Goal: Transaction & Acquisition: Book appointment/travel/reservation

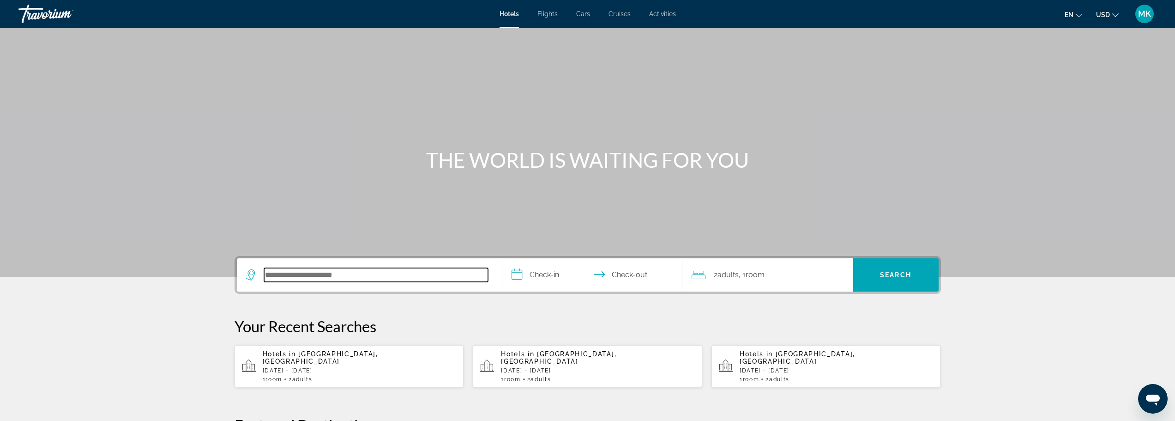
click at [335, 270] on input "Search hotel destination" at bounding box center [376, 275] width 224 height 14
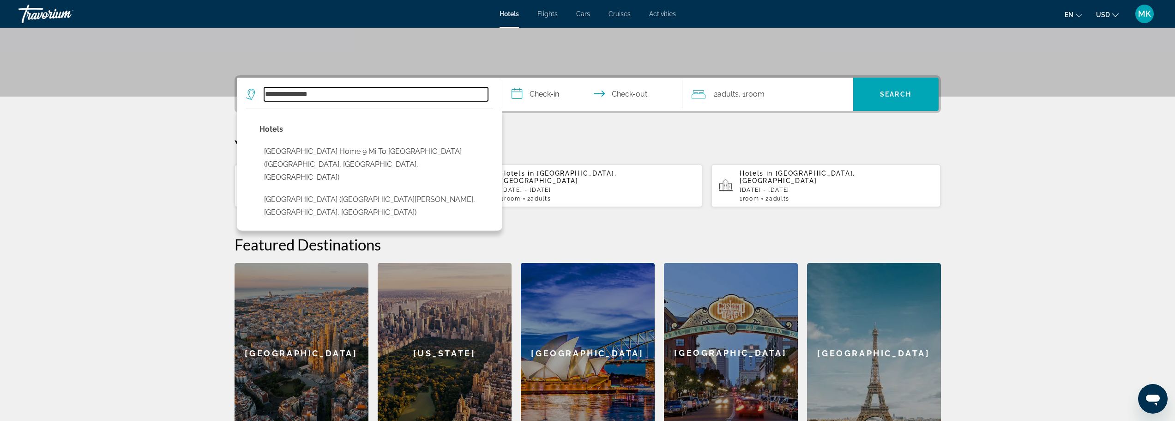
scroll to position [180, 0]
type input "**********"
click at [558, 95] on input "**********" at bounding box center [594, 96] width 184 height 36
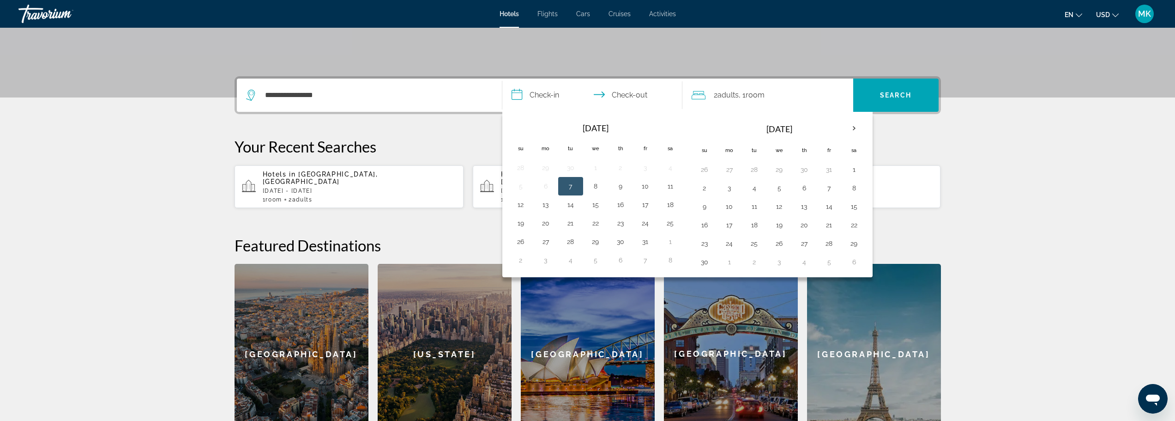
scroll to position [226, 0]
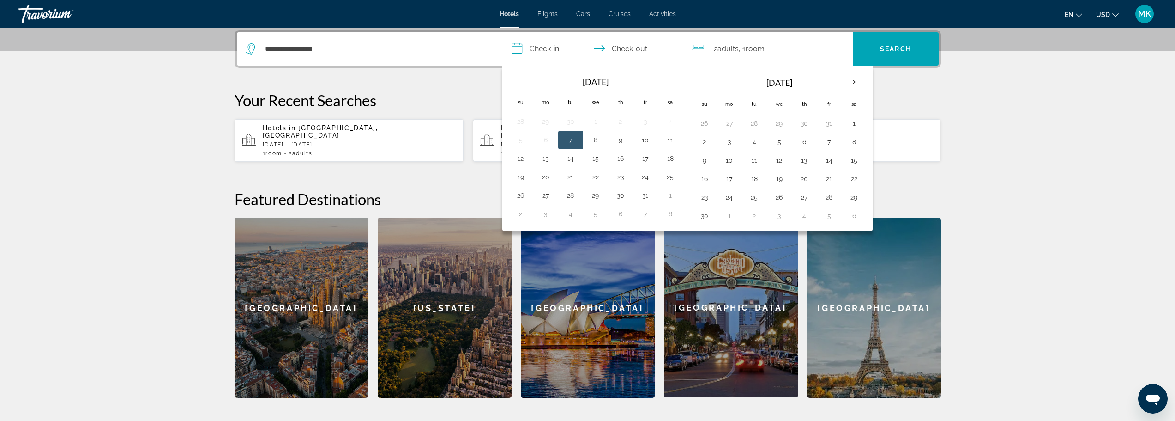
click at [635, 51] on input "**********" at bounding box center [594, 50] width 184 height 36
click at [572, 144] on button "7" at bounding box center [570, 139] width 15 height 13
drag, startPoint x: 574, startPoint y: 139, endPoint x: 620, endPoint y: 139, distance: 45.2
click at [620, 139] on tr "5 6 7 8 9 10 11" at bounding box center [595, 140] width 175 height 18
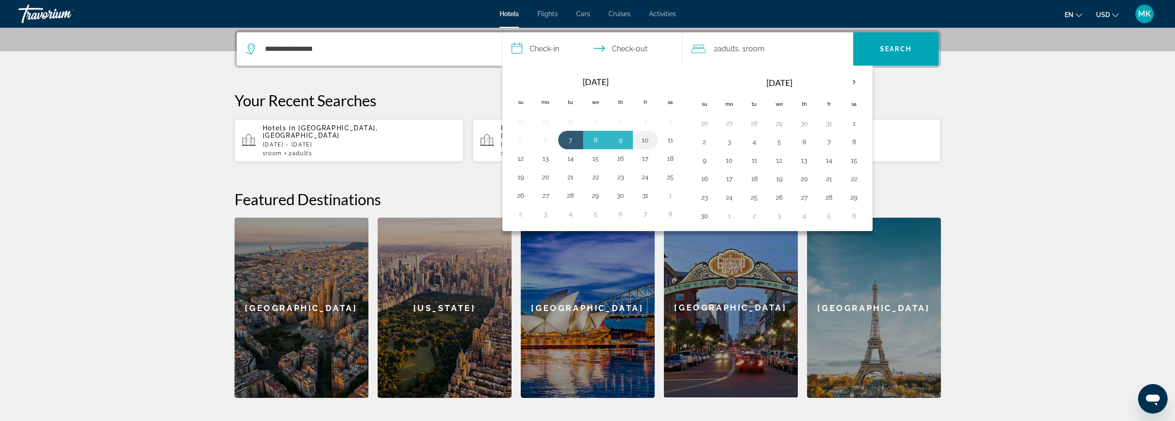
click at [647, 139] on button "10" at bounding box center [645, 139] width 15 height 13
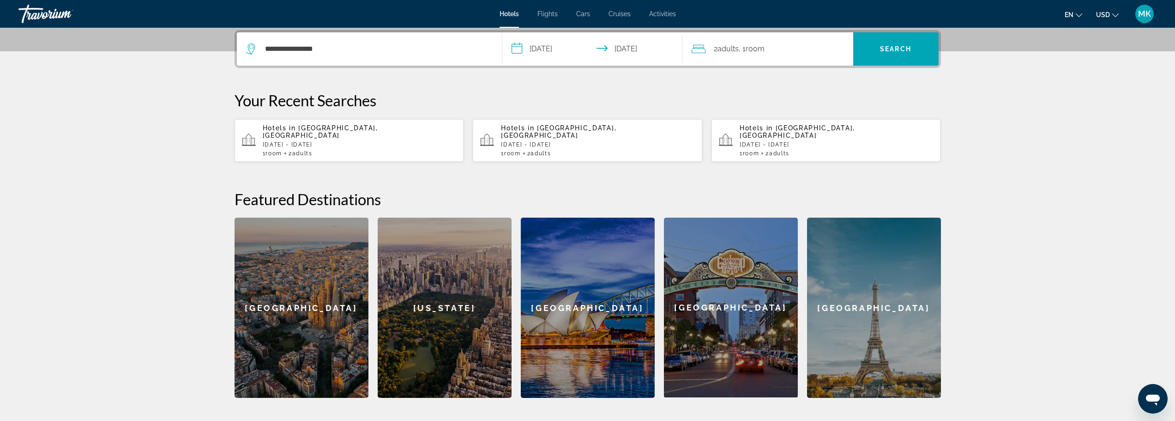
click at [555, 50] on input "**********" at bounding box center [594, 50] width 184 height 36
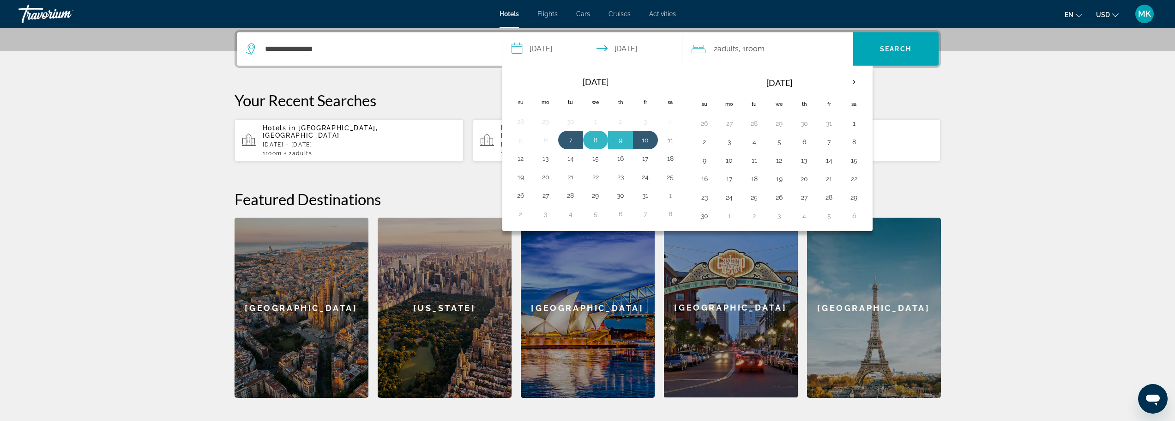
drag, startPoint x: 572, startPoint y: 141, endPoint x: 604, endPoint y: 142, distance: 32.3
click at [604, 142] on tr "5 6 7 8 9 10 11" at bounding box center [595, 140] width 175 height 18
click at [571, 138] on button "7" at bounding box center [570, 139] width 15 height 13
click at [569, 140] on button "7" at bounding box center [570, 139] width 15 height 13
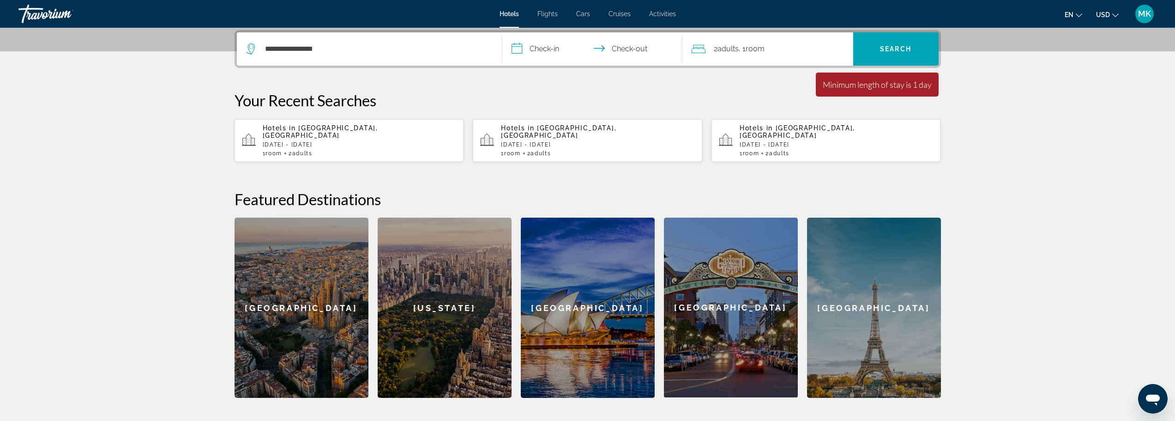
click at [547, 52] on input "**********" at bounding box center [594, 50] width 184 height 36
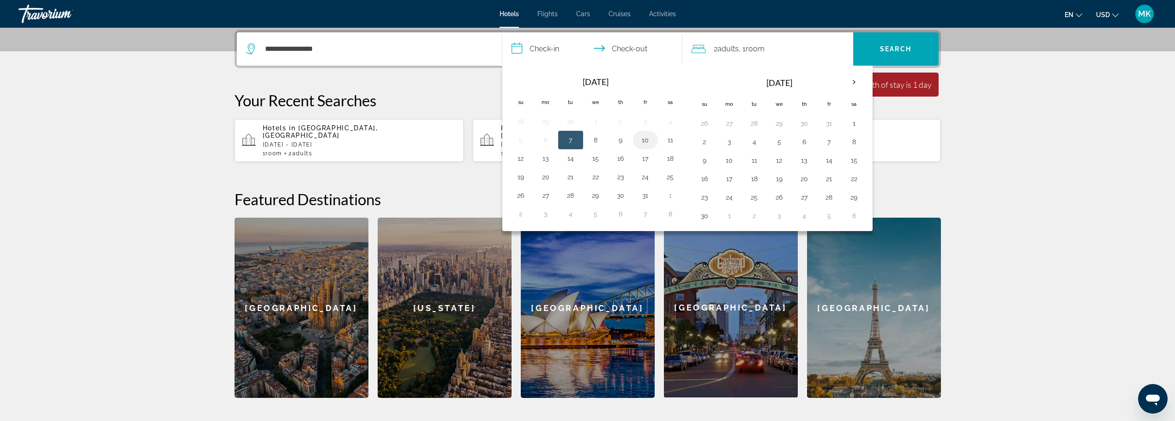
click at [643, 140] on button "10" at bounding box center [645, 139] width 15 height 13
click at [521, 157] on button "12" at bounding box center [520, 158] width 15 height 13
type input "**********"
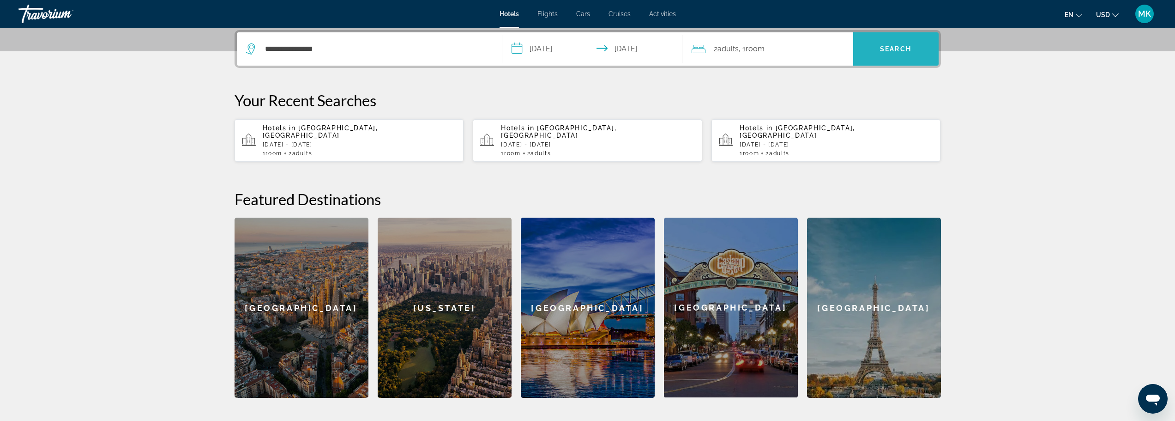
click at [903, 51] on span "Search" at bounding box center [895, 48] width 31 height 7
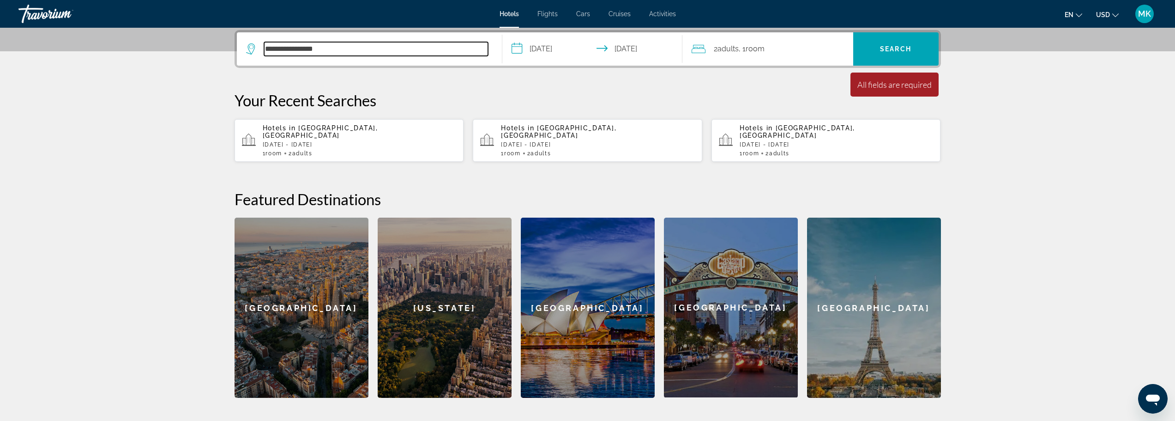
click at [343, 48] on input "**********" at bounding box center [376, 49] width 224 height 14
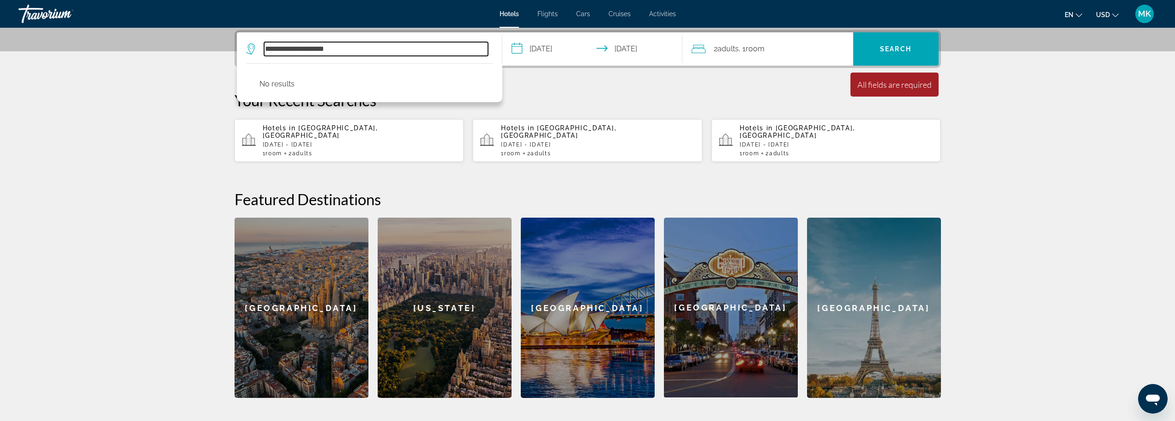
click at [377, 54] on input "**********" at bounding box center [376, 49] width 224 height 14
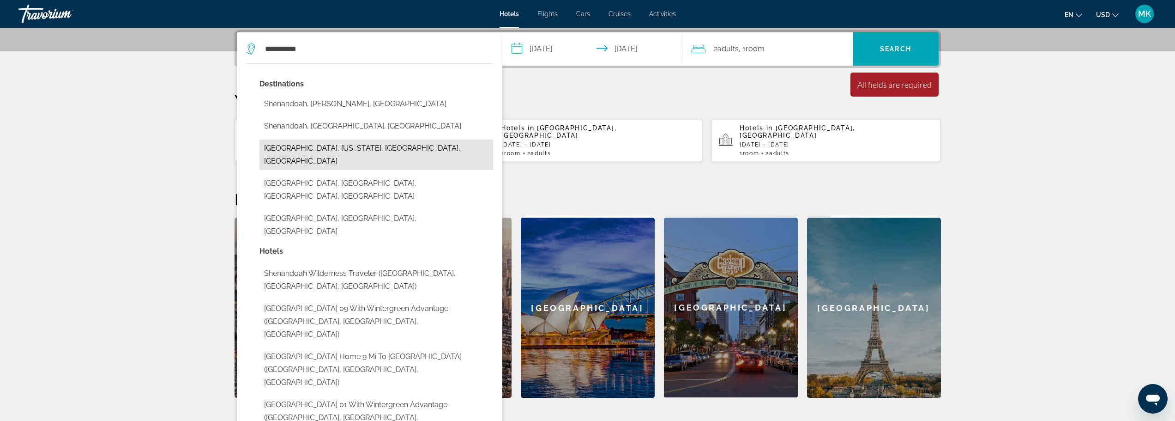
click at [366, 150] on button "Shenandoah National Park, Virginia, VA, United States" at bounding box center [376, 154] width 234 height 30
type input "**********"
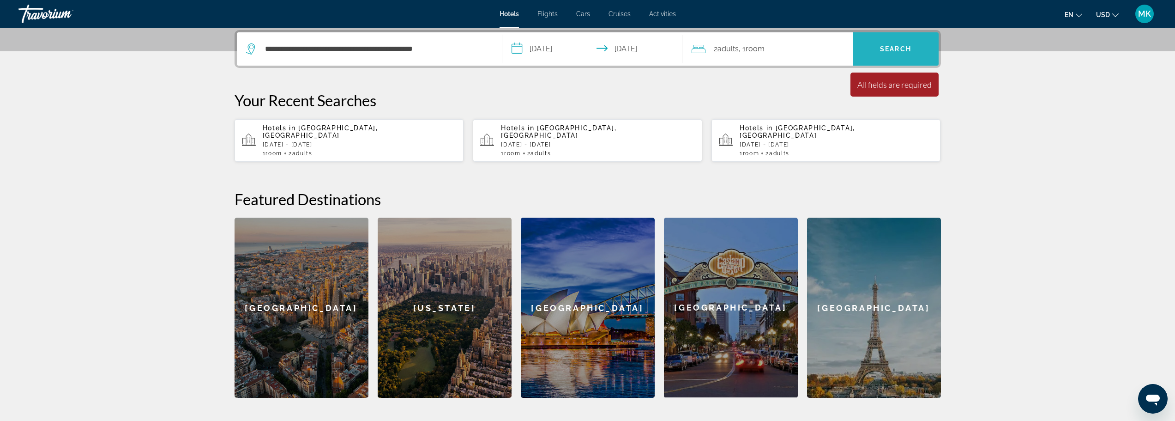
click at [899, 52] on span "Search" at bounding box center [895, 48] width 31 height 7
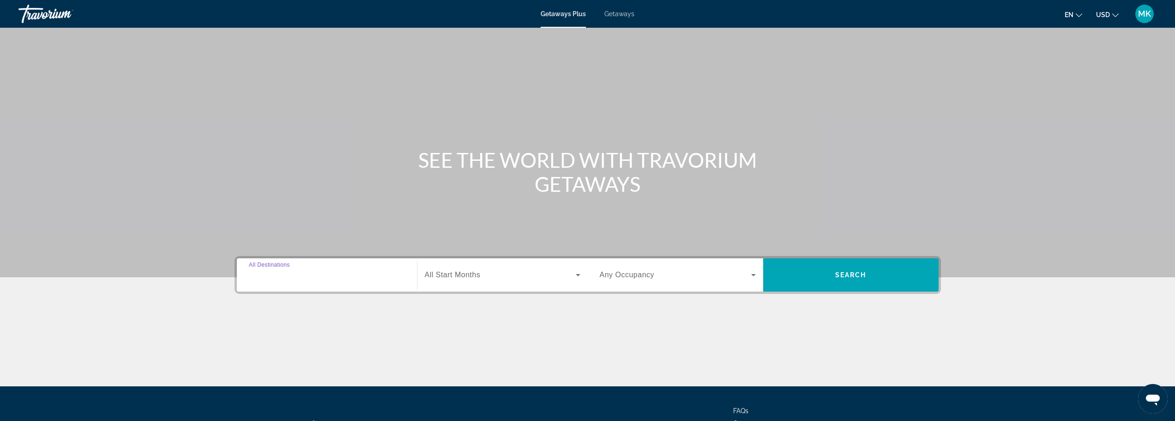
click at [359, 274] on input "Destination All Destinations" at bounding box center [327, 275] width 156 height 11
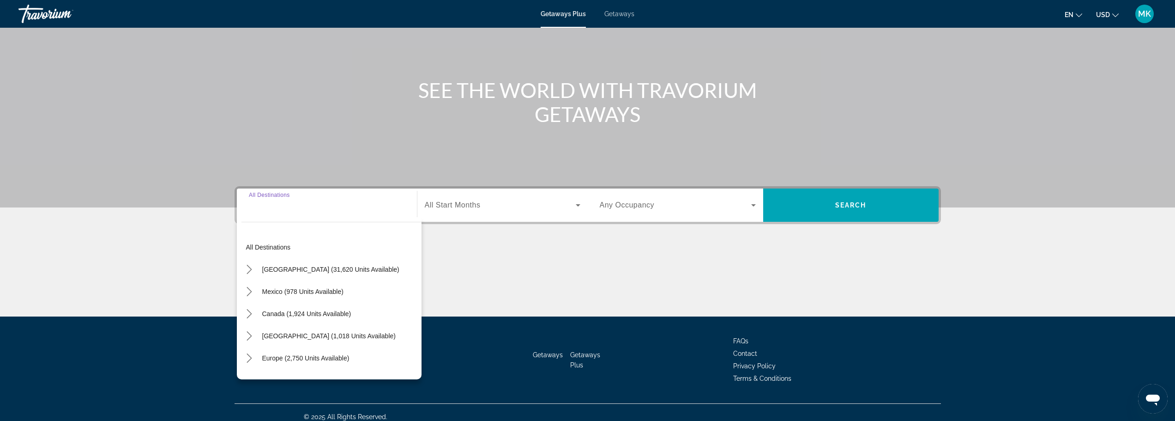
scroll to position [78, 0]
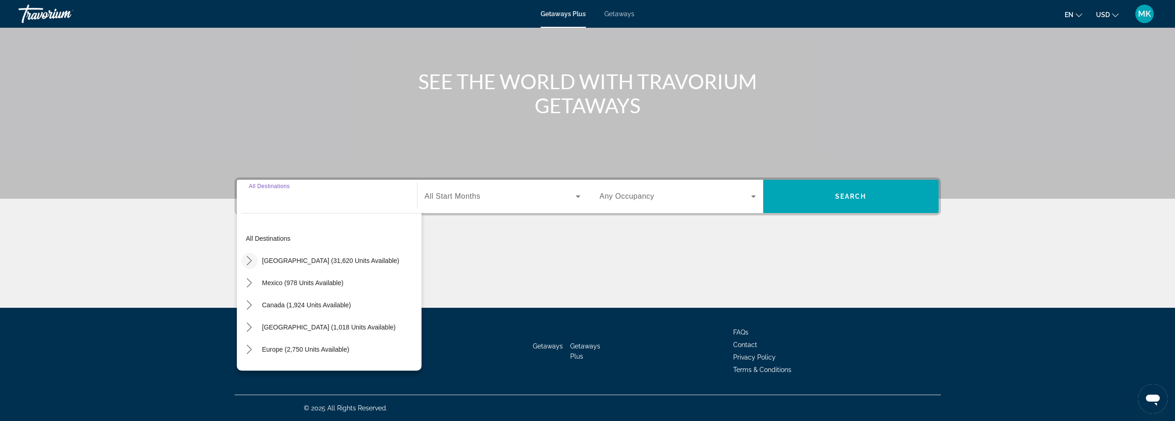
click at [251, 263] on icon "Toggle United States (31,620 units available) submenu" at bounding box center [249, 260] width 9 height 9
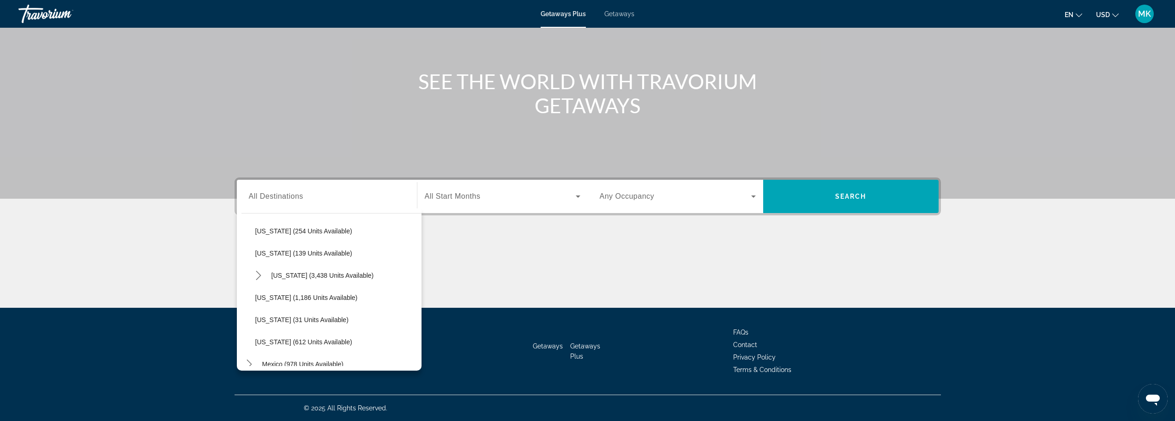
scroll to position [762, 0]
click at [255, 274] on icon "Toggle Virginia (3,438 units available) submenu" at bounding box center [258, 274] width 9 height 9
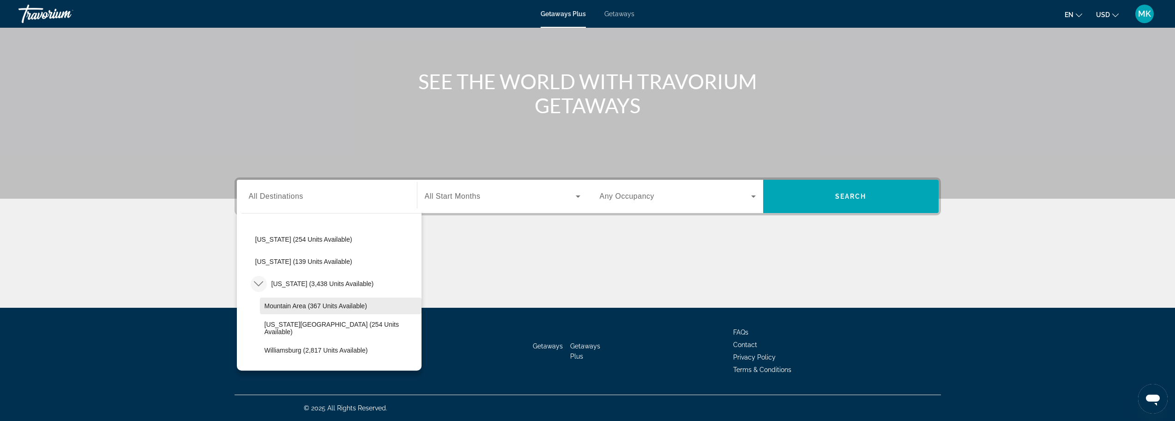
scroll to position [750, 0]
click at [323, 307] on span "Mountain Area (367 units available)" at bounding box center [316, 307] width 102 height 7
type input "**********"
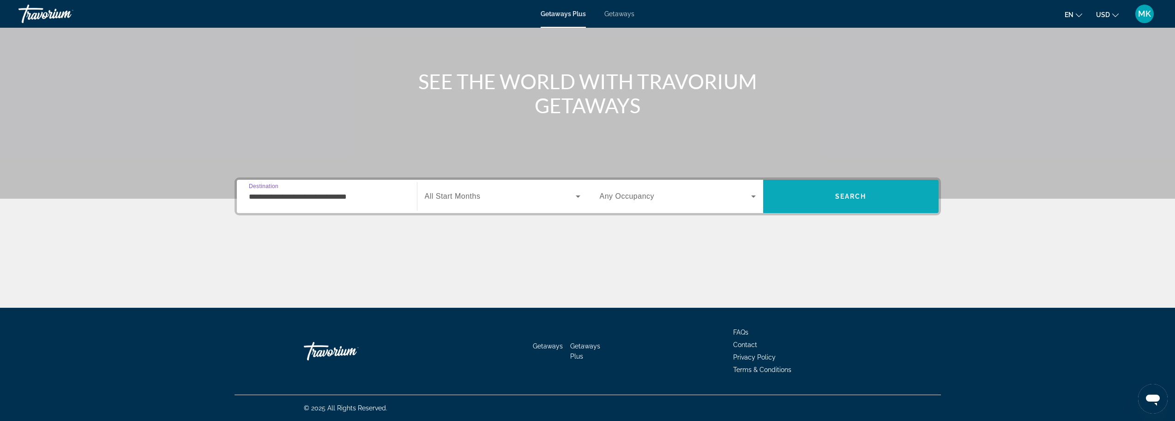
click at [825, 197] on span "Search" at bounding box center [850, 196] width 175 height 22
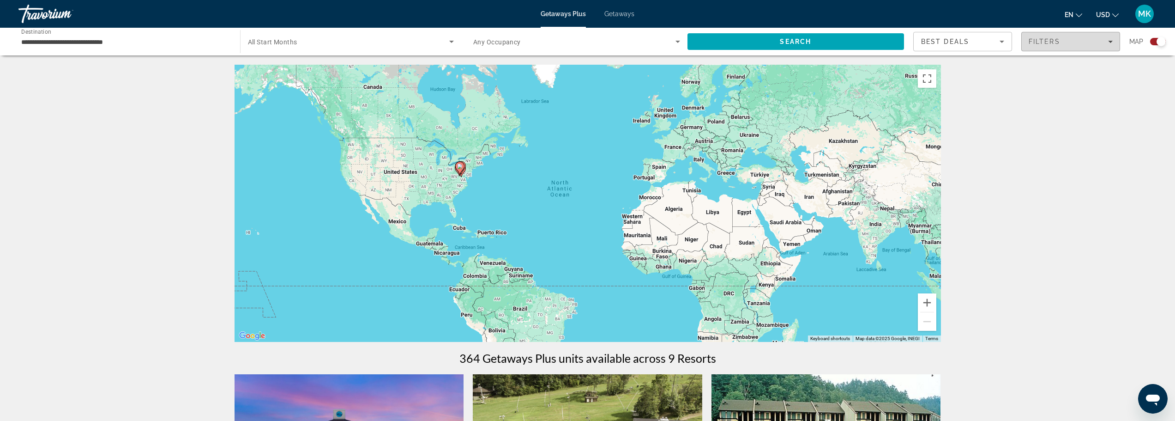
click at [1113, 42] on span "Filters" at bounding box center [1071, 41] width 98 height 22
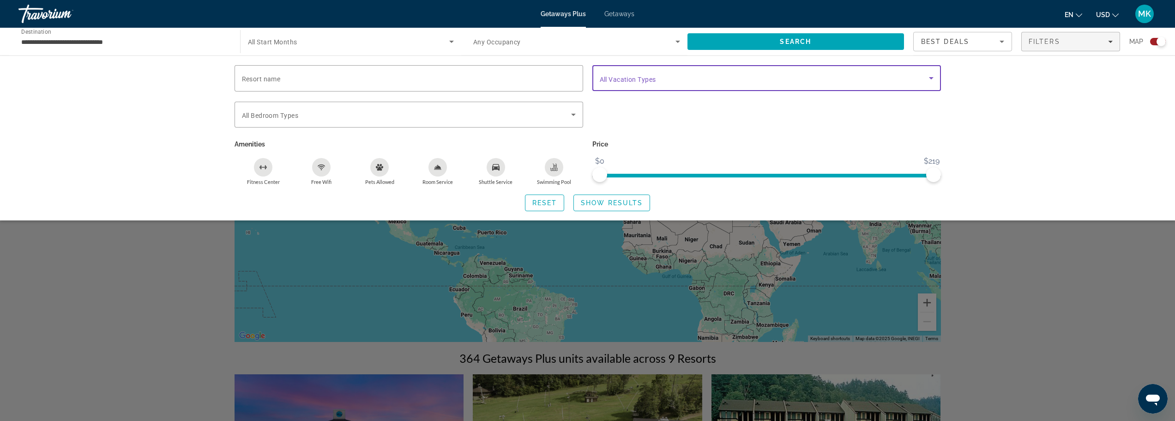
click at [936, 80] on icon "Search widget" at bounding box center [931, 77] width 11 height 11
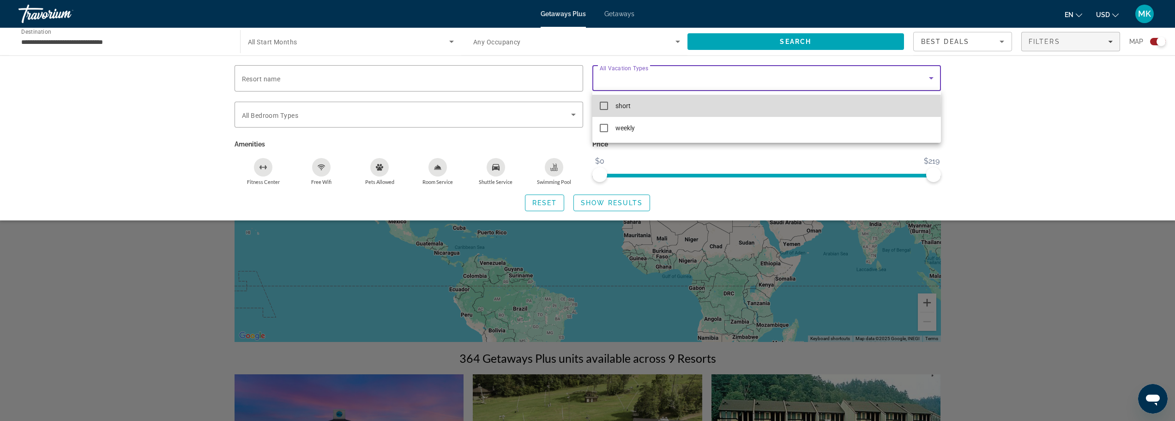
click at [603, 107] on mat-pseudo-checkbox at bounding box center [604, 106] width 8 height 8
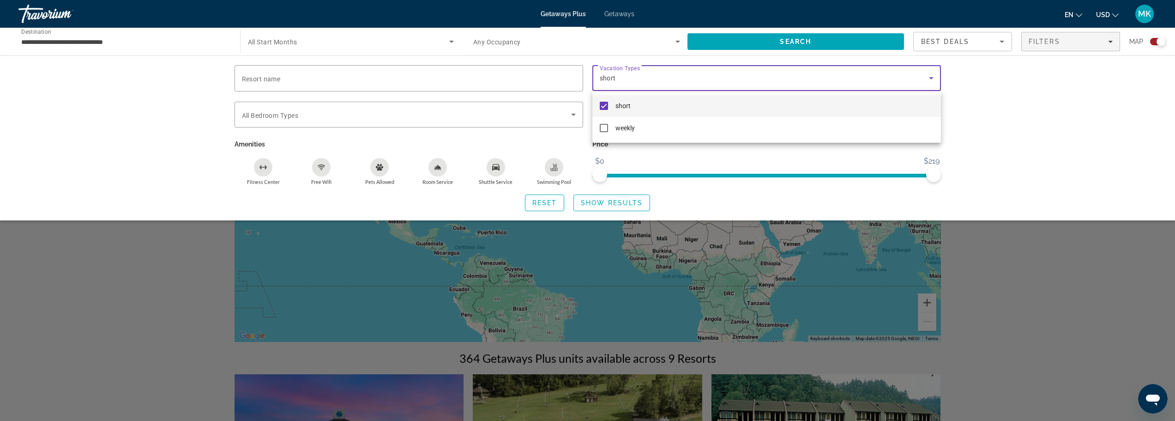
click at [783, 43] on div at bounding box center [587, 210] width 1175 height 421
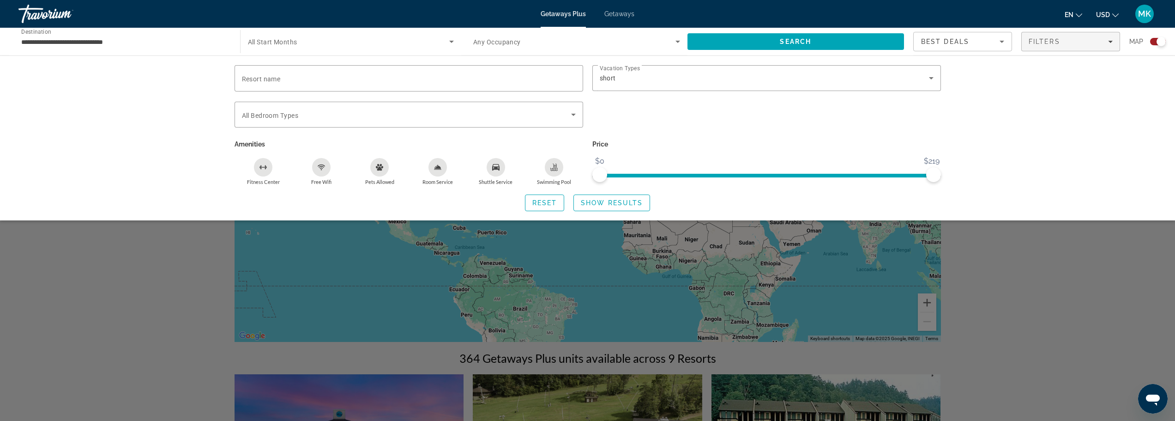
click at [783, 43] on span "Search" at bounding box center [795, 41] width 31 height 7
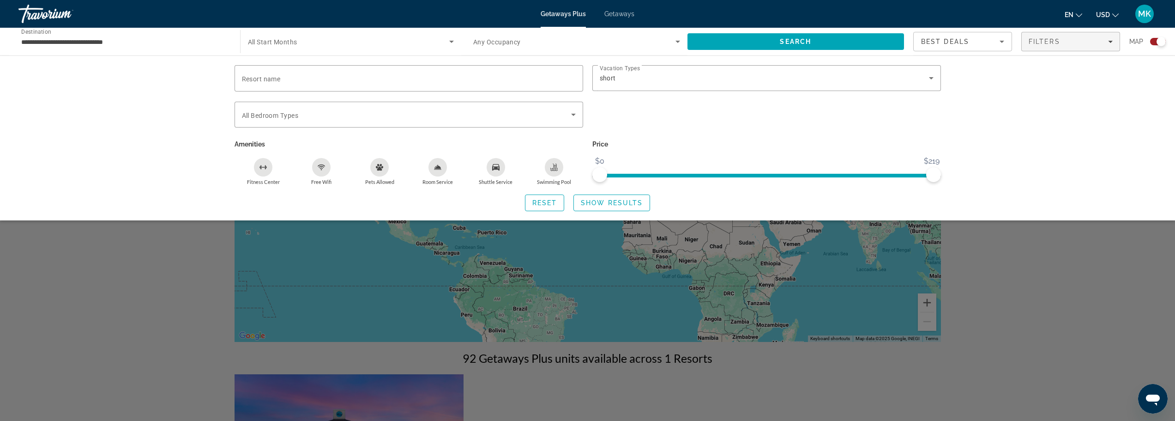
click at [985, 255] on div "Search widget" at bounding box center [587, 280] width 1175 height 282
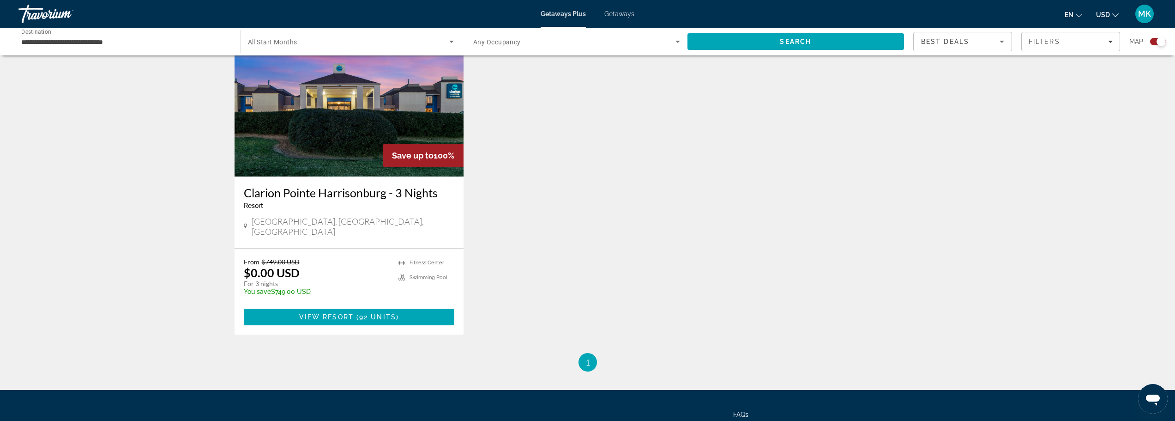
scroll to position [337, 0]
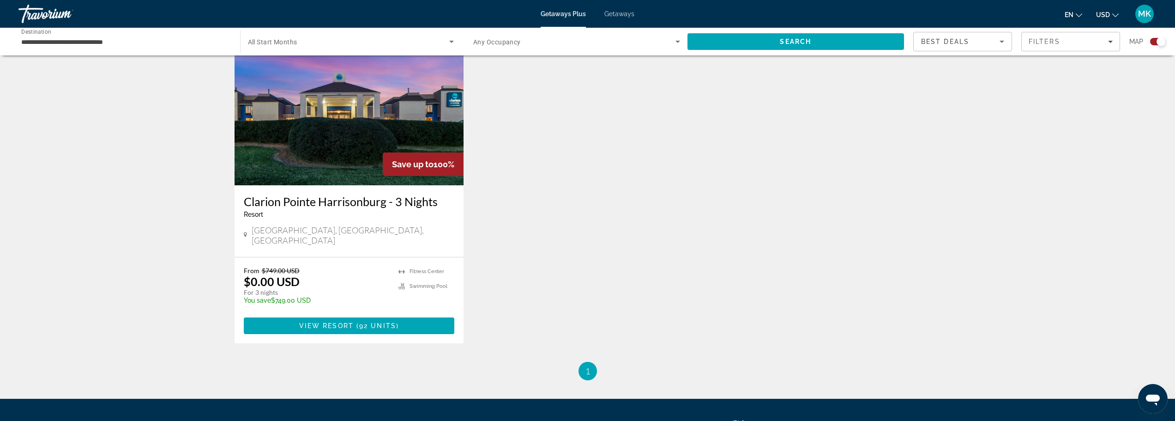
click at [344, 158] on img "Main content" at bounding box center [349, 111] width 229 height 148
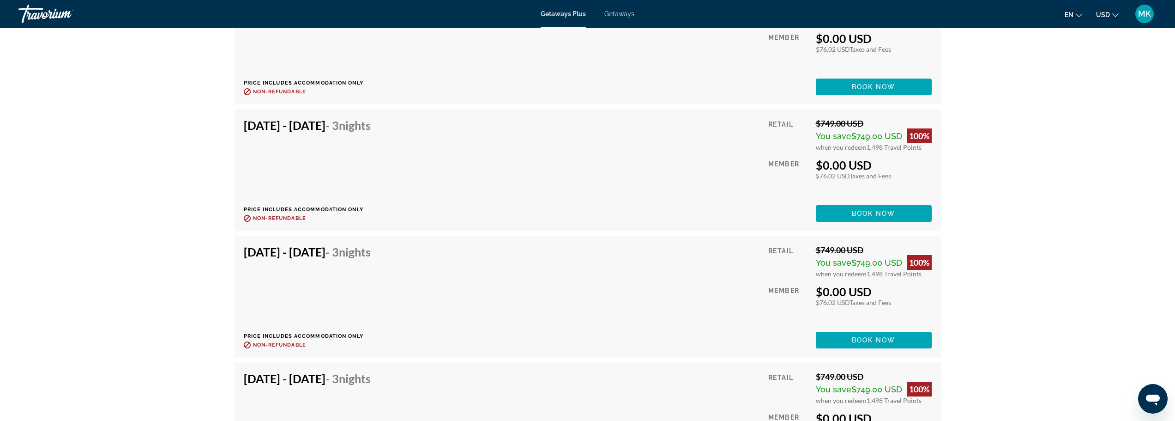
scroll to position [1593, 0]
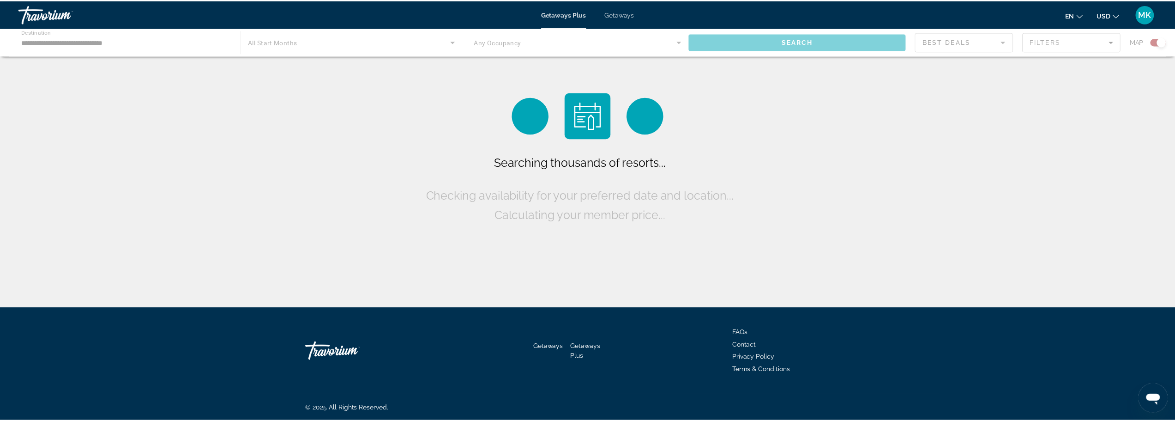
scroll to position [58, 0]
click at [145, 46] on input "**********" at bounding box center [125, 41] width 208 height 11
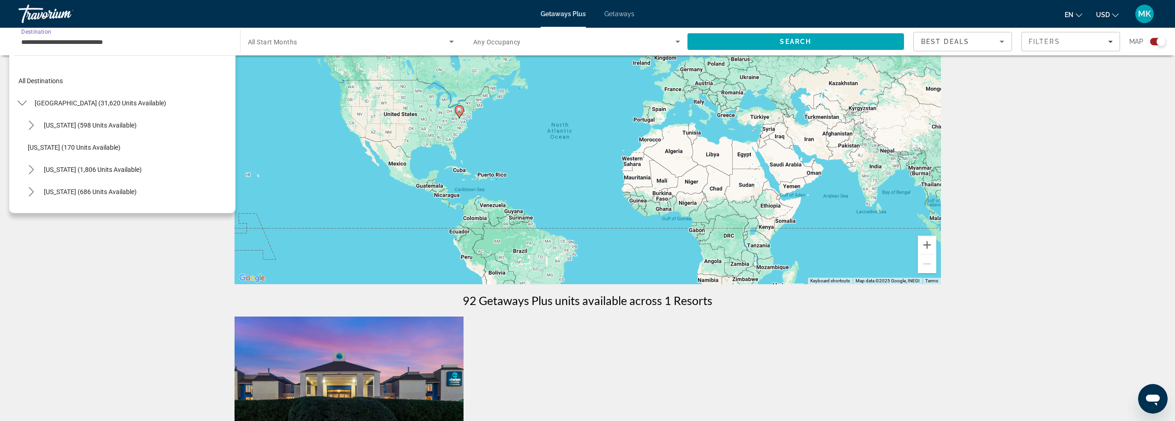
scroll to position [764, 0]
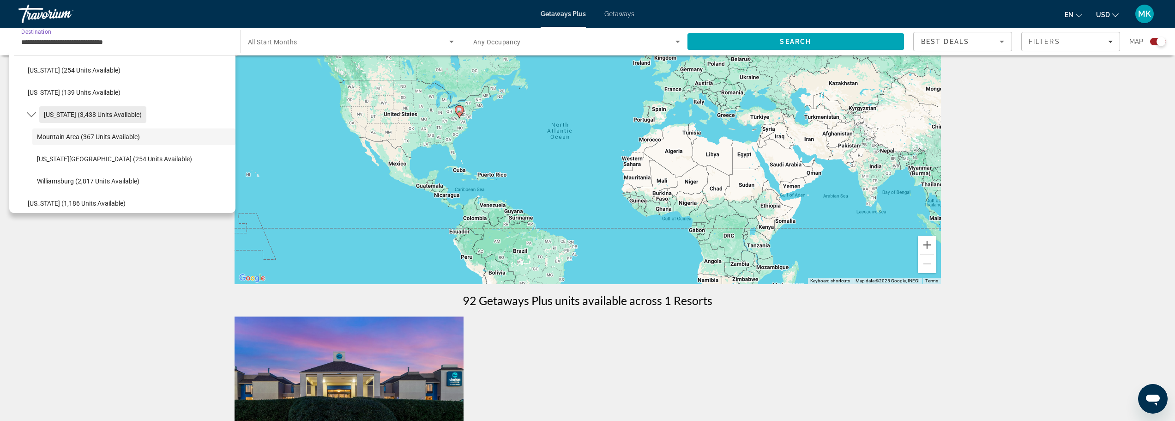
click at [96, 118] on span "Select destination: Virginia (3,438 units available)" at bounding box center [92, 114] width 107 height 22
type input "**********"
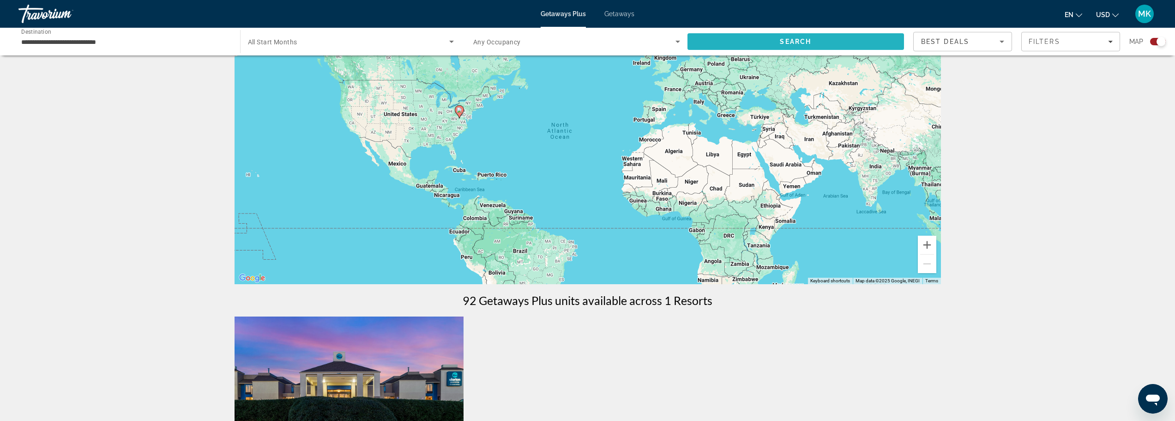
click at [871, 42] on span "Search" at bounding box center [795, 41] width 217 height 22
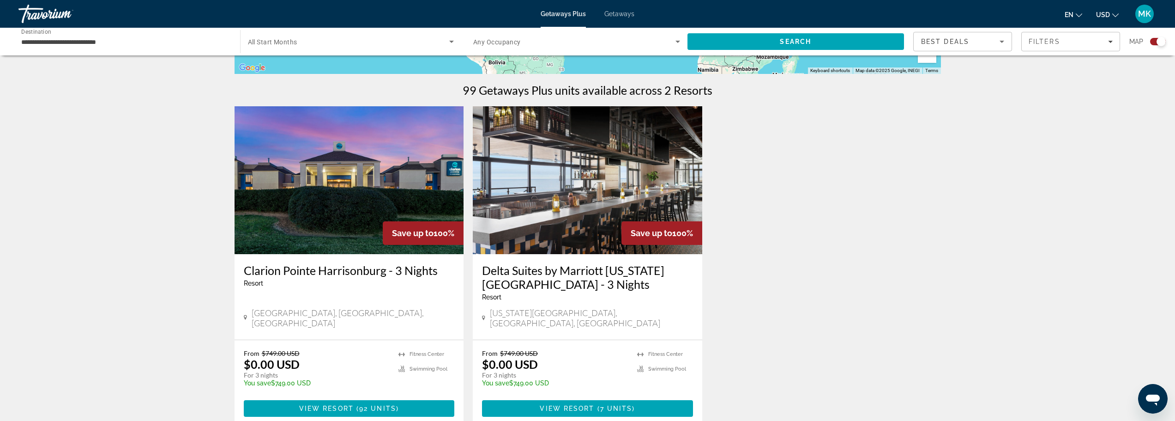
scroll to position [265, 0]
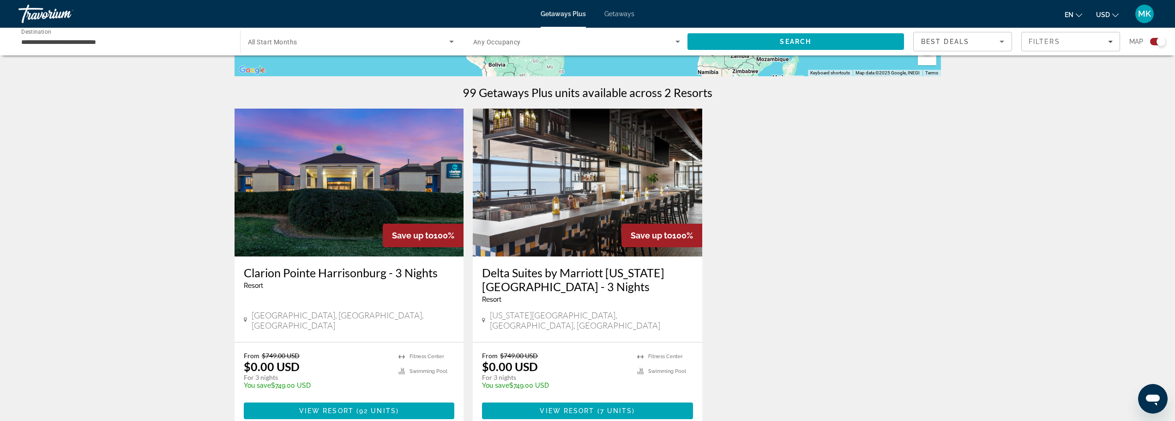
click at [595, 167] on img "Main content" at bounding box center [587, 182] width 229 height 148
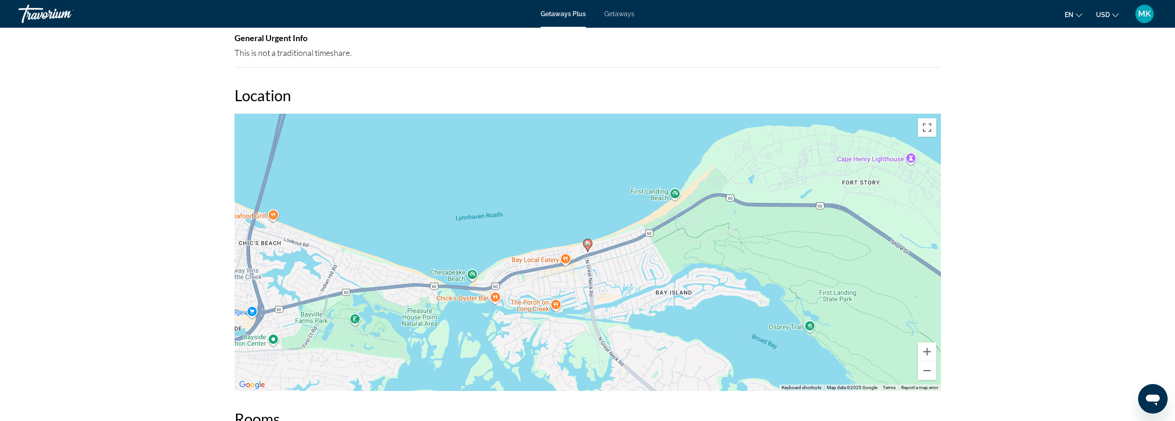
scroll to position [923, 0]
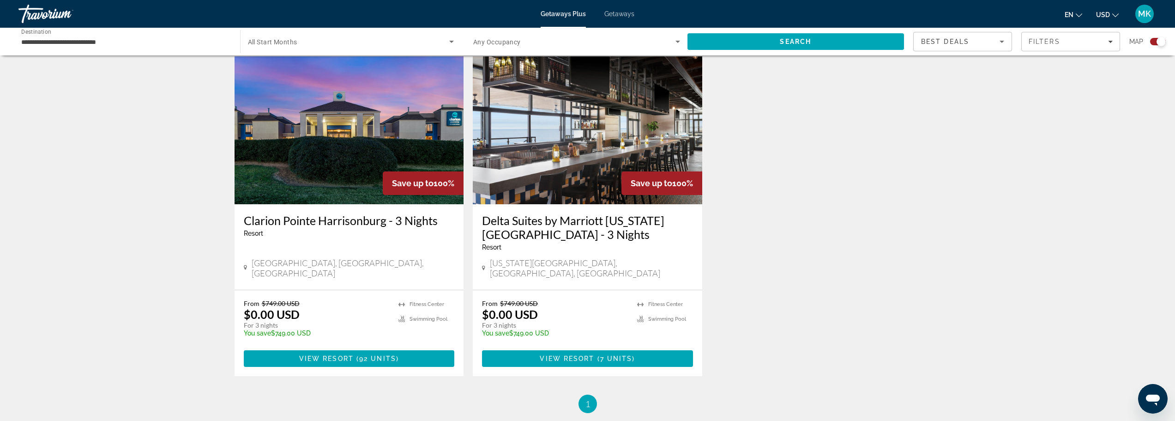
scroll to position [323, 0]
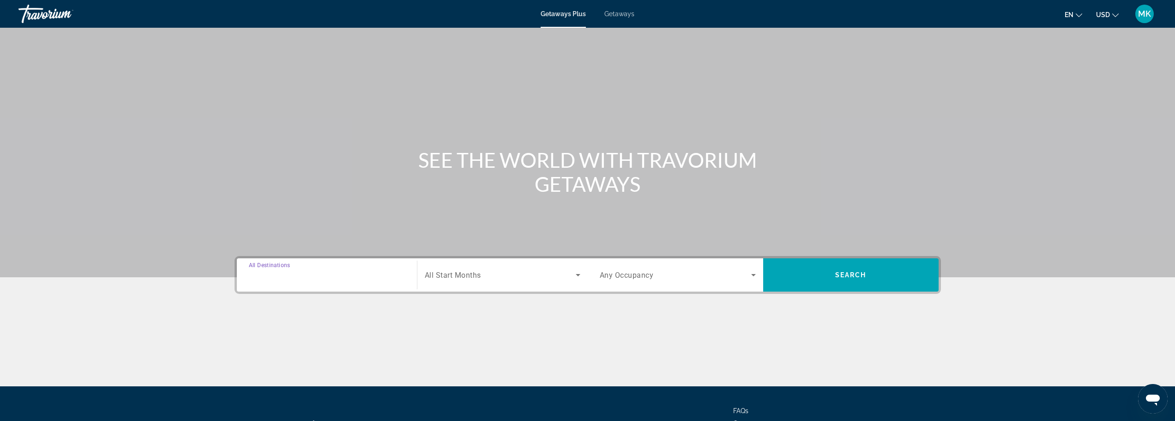
click at [365, 271] on input "Destination All Destinations" at bounding box center [327, 275] width 156 height 11
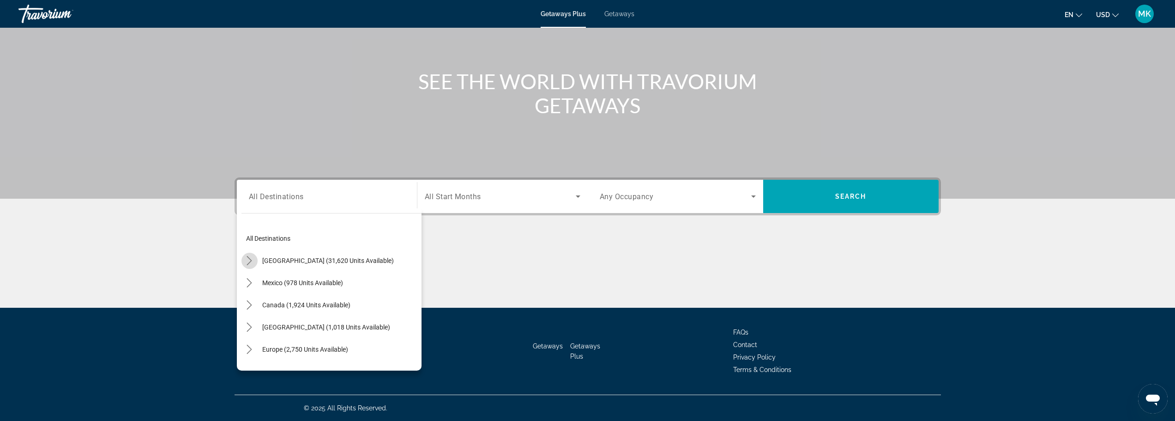
click at [247, 263] on icon "Toggle United States (31,620 units available) submenu" at bounding box center [249, 260] width 9 height 9
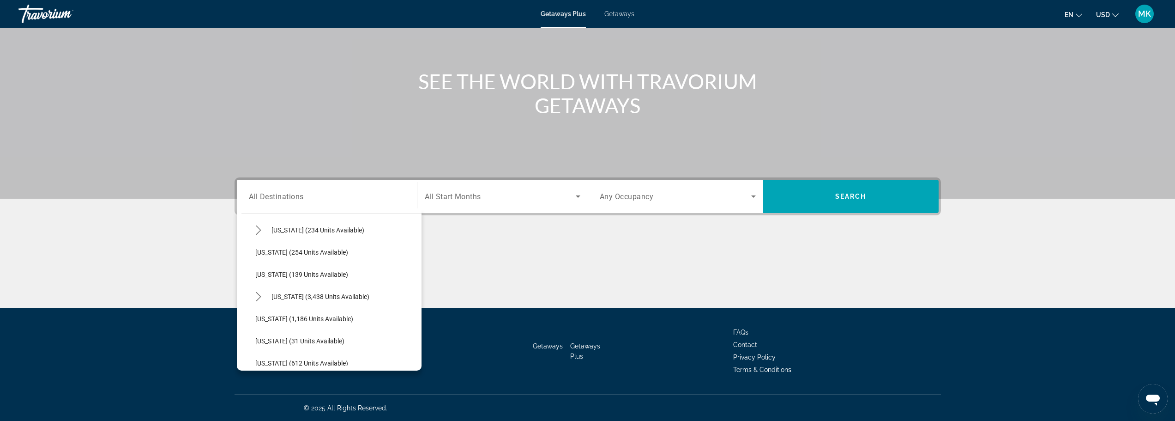
scroll to position [742, 0]
click at [325, 296] on span "Virginia (3,438 units available)" at bounding box center [320, 293] width 98 height 7
type input "**********"
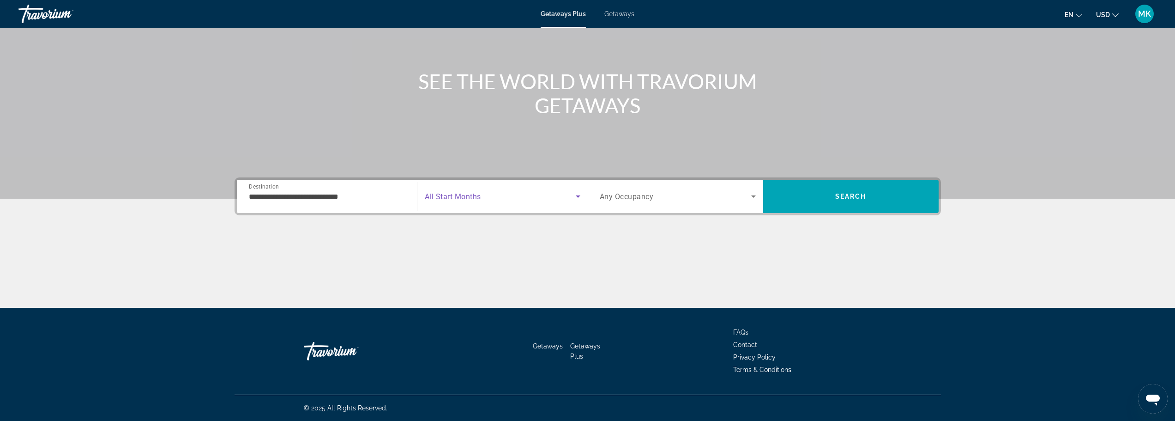
click at [578, 200] on icon "Search widget" at bounding box center [577, 196] width 11 height 11
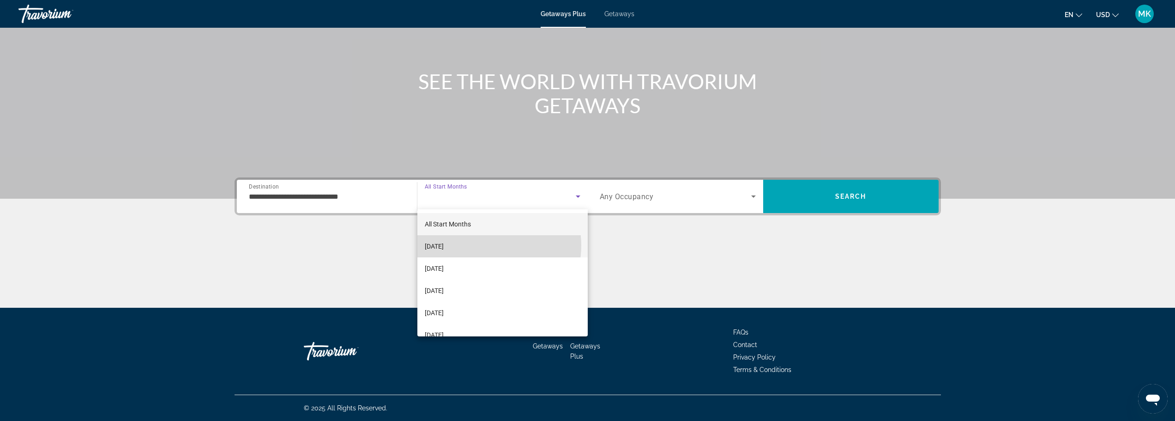
click at [482, 245] on mat-option "October 2025" at bounding box center [502, 246] width 170 height 22
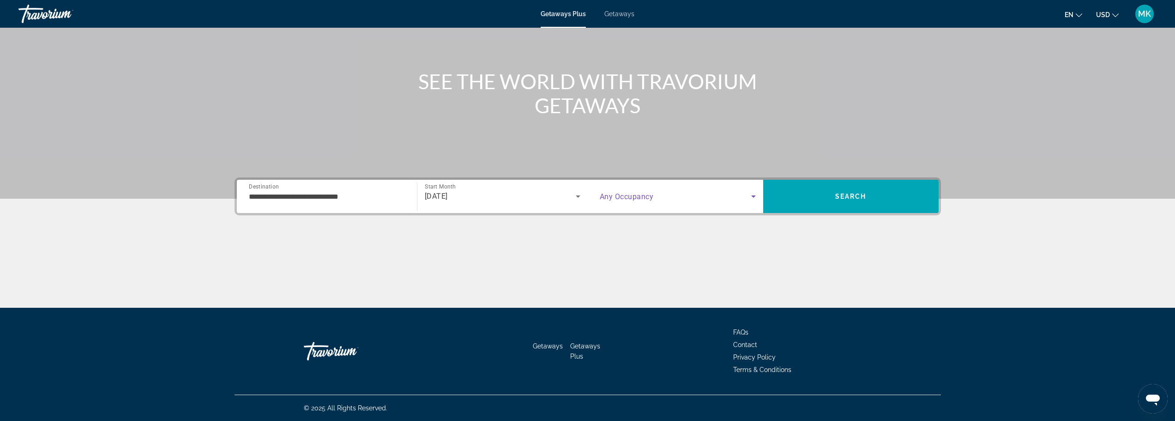
click at [755, 197] on icon "Search widget" at bounding box center [753, 196] width 11 height 11
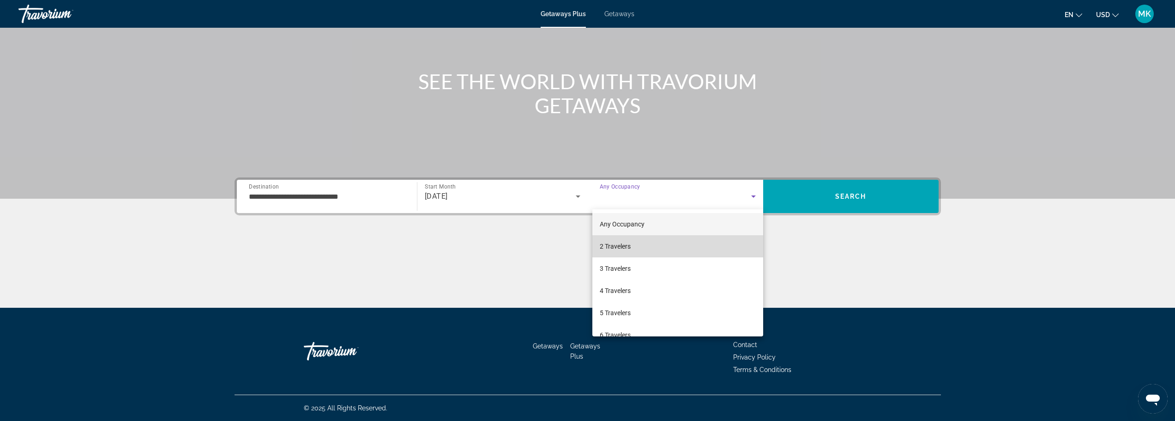
click at [705, 251] on mat-option "2 Travelers" at bounding box center [677, 246] width 171 height 22
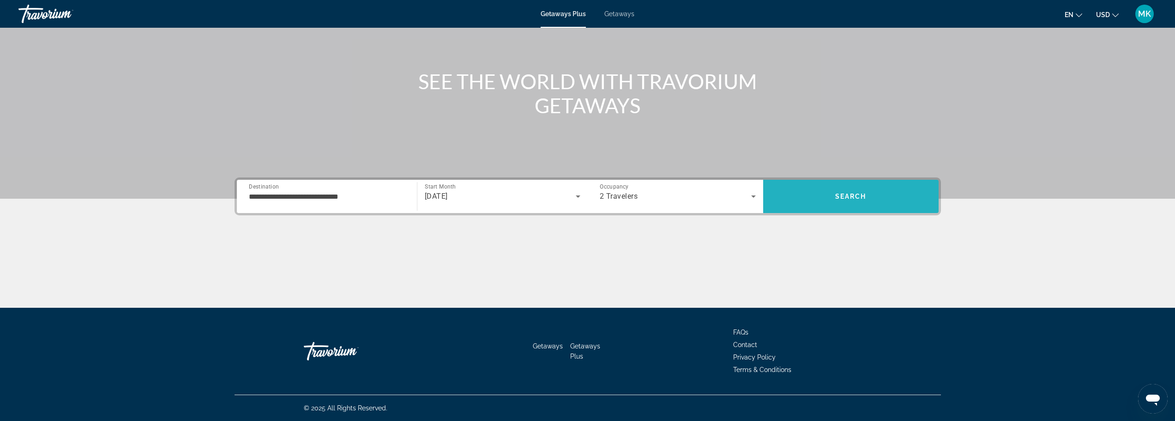
click at [854, 199] on span "Search" at bounding box center [850, 196] width 31 height 7
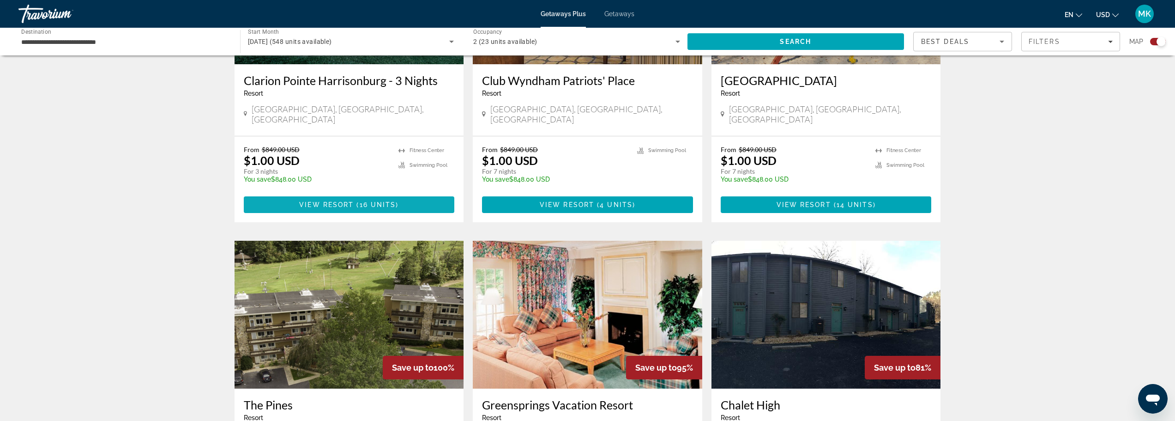
scroll to position [796, 0]
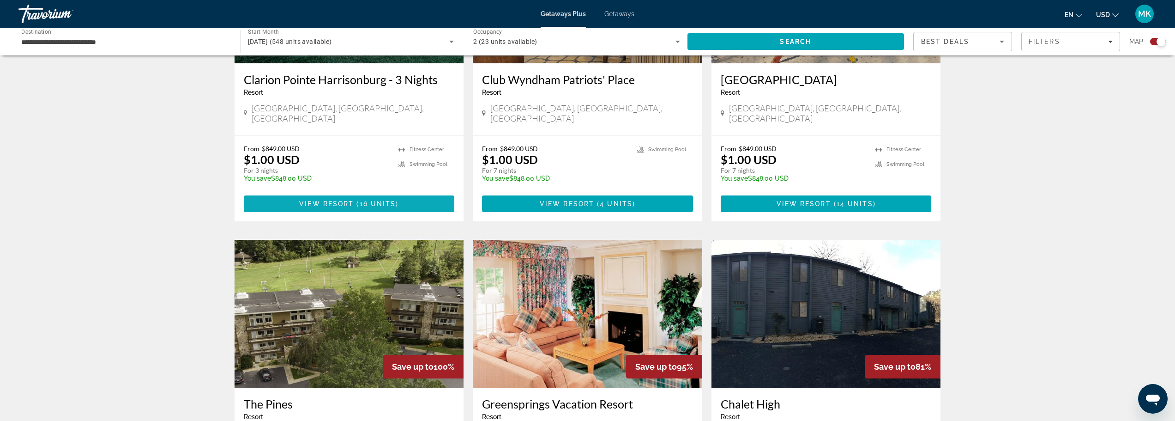
click at [373, 200] on span "16 units" at bounding box center [378, 203] width 36 height 7
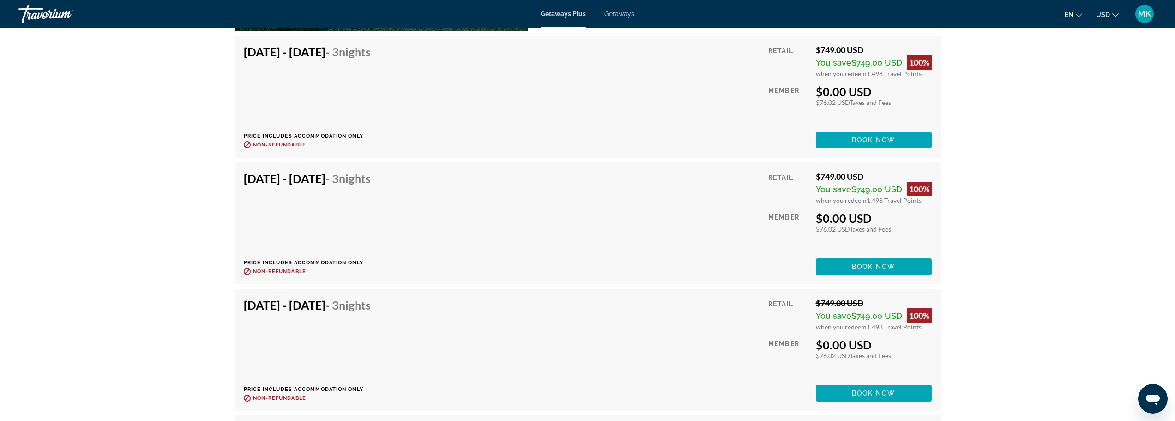
scroll to position [1593, 0]
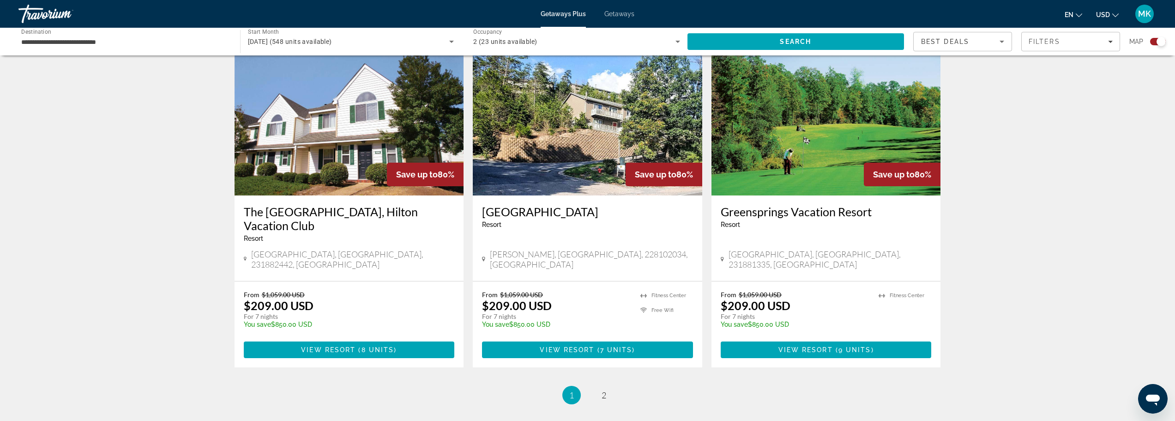
scroll to position [1327, 0]
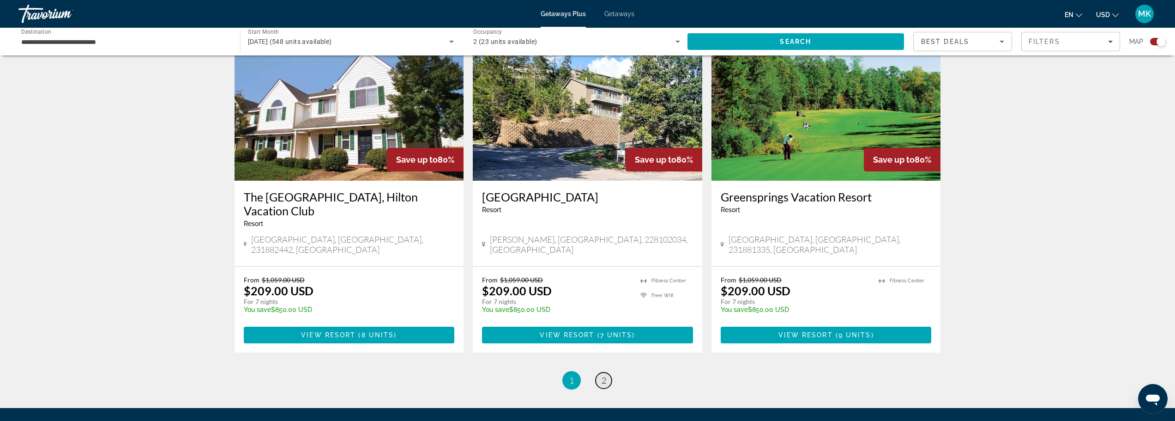
click at [603, 372] on link "page 2" at bounding box center [604, 380] width 16 height 16
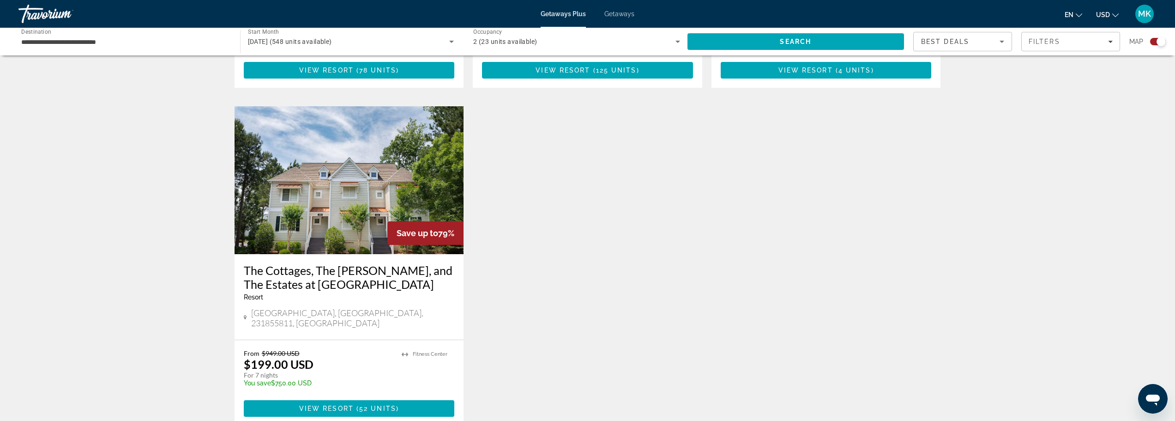
scroll to position [946, 0]
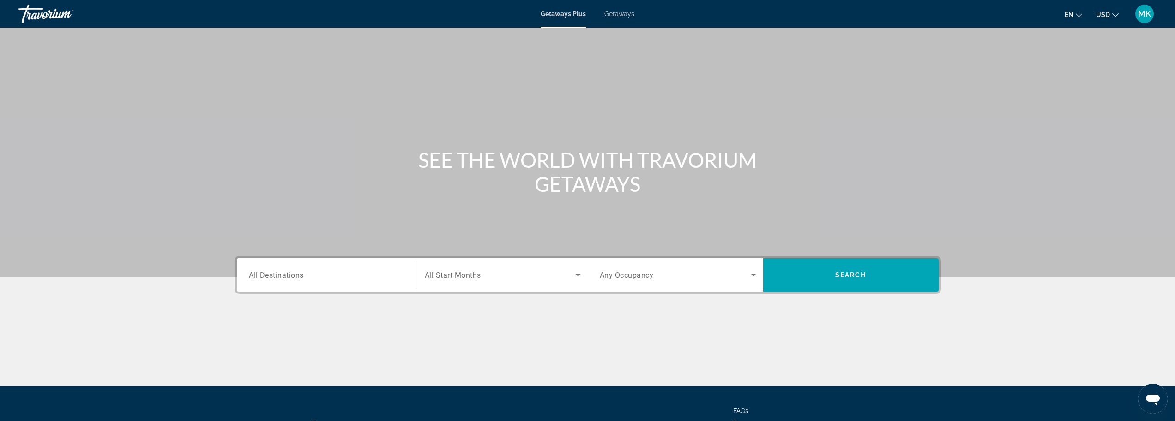
click at [626, 17] on span "Getaways" at bounding box center [619, 13] width 30 height 7
click at [351, 272] on input "Destination All Destinations" at bounding box center [327, 275] width 156 height 11
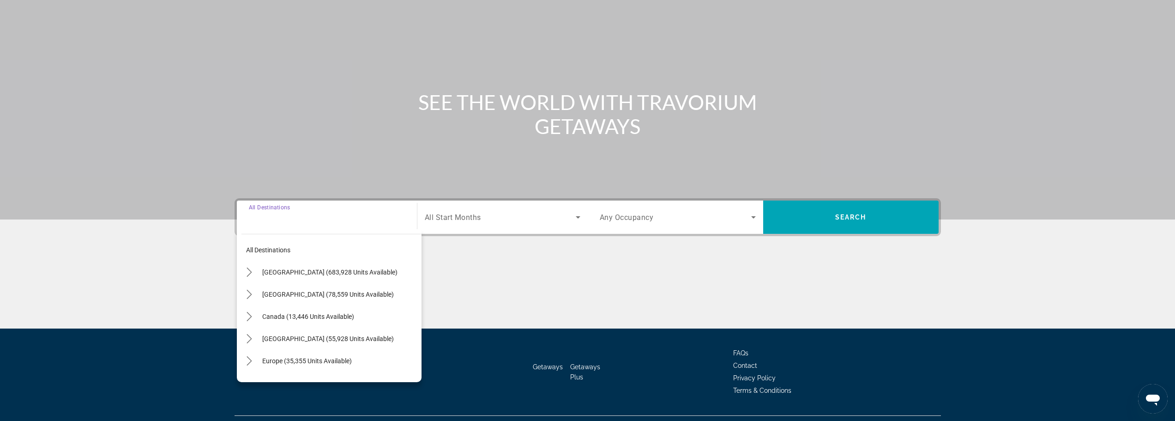
scroll to position [78, 0]
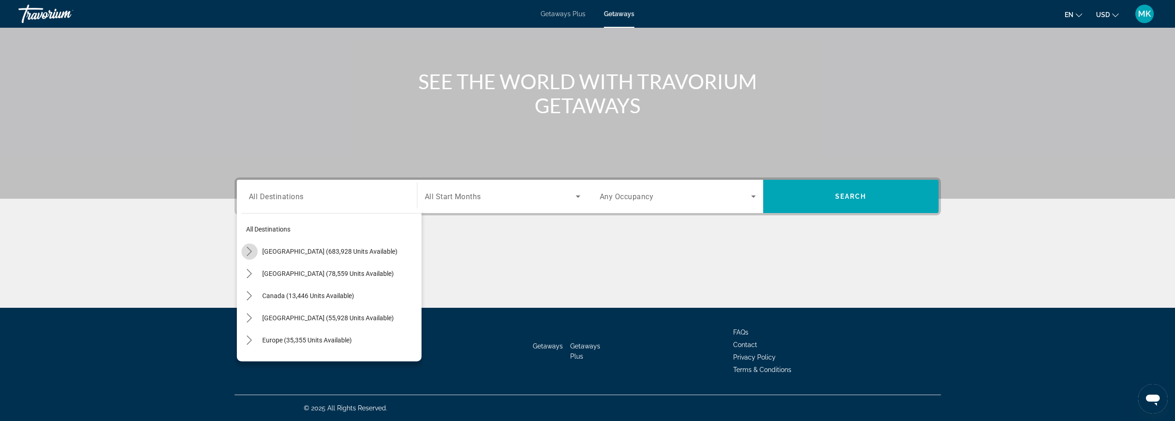
click at [249, 253] on icon "Toggle United States (683,928 units available) submenu" at bounding box center [249, 251] width 5 height 9
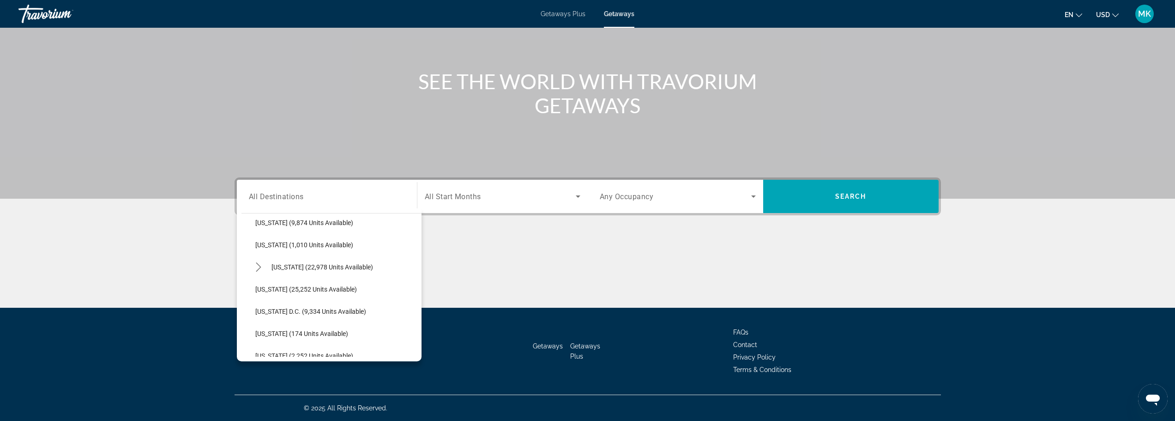
scroll to position [869, 0]
click at [256, 249] on mat-icon "Toggle Virginia (22,978 units available) submenu" at bounding box center [259, 246] width 16 height 16
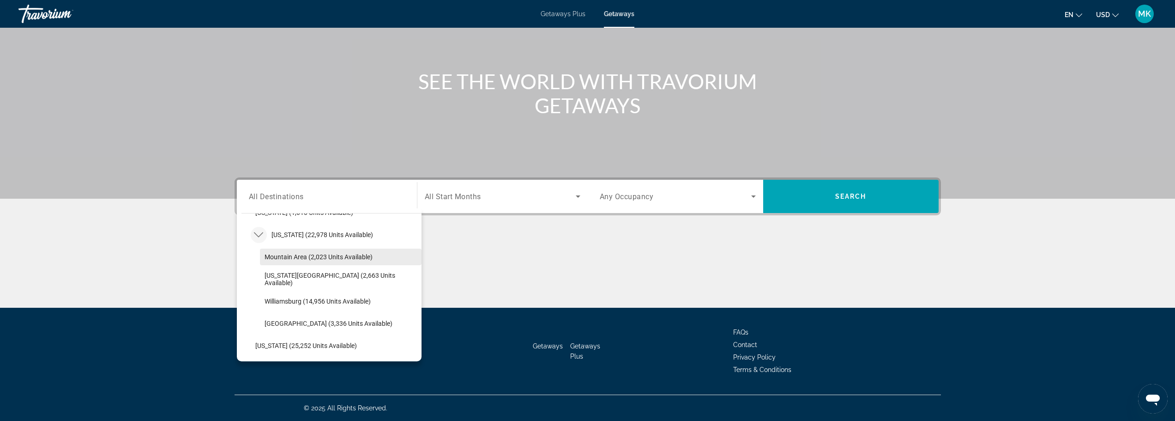
click at [315, 259] on span "Mountain Area (2,023 units available)" at bounding box center [319, 256] width 108 height 7
type input "**********"
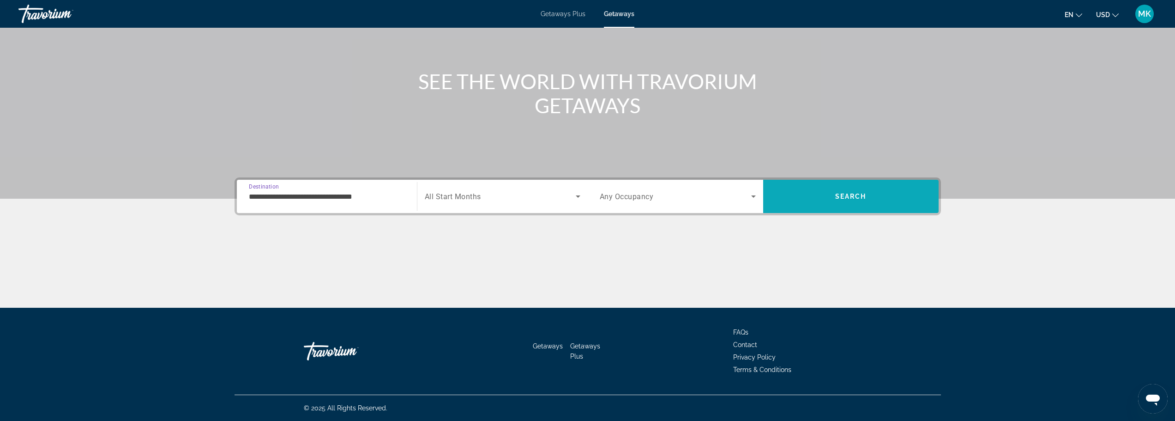
click at [836, 193] on span "Search" at bounding box center [850, 196] width 31 height 7
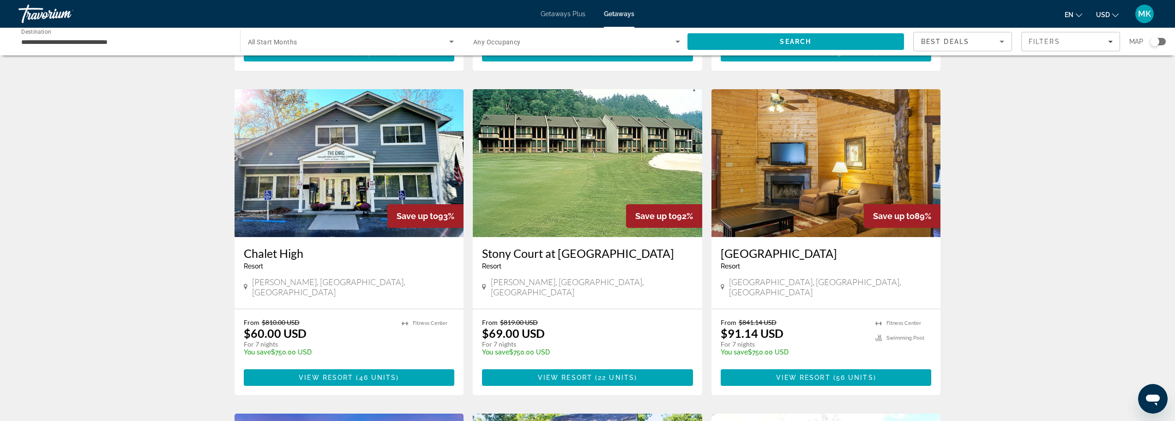
scroll to position [323, 0]
click at [825, 221] on img "Main content" at bounding box center [825, 163] width 229 height 148
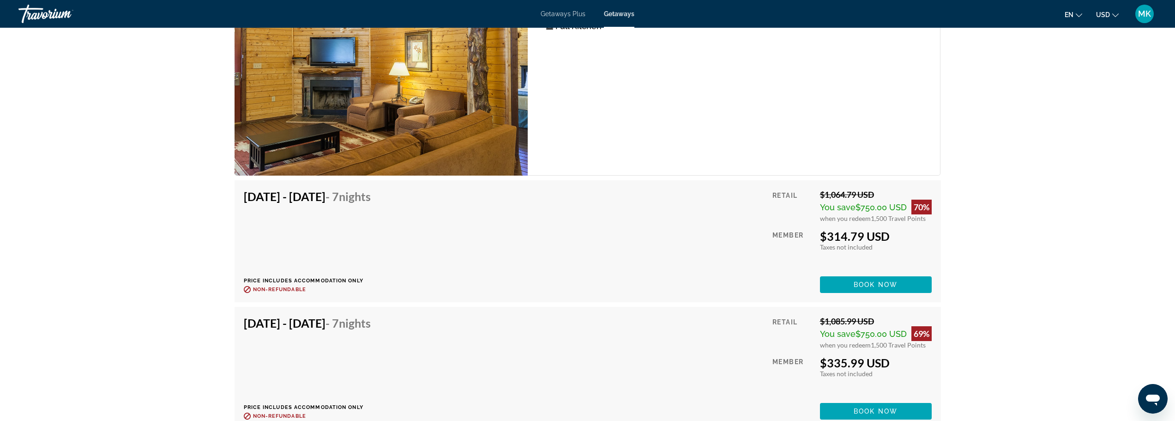
scroll to position [1697, 0]
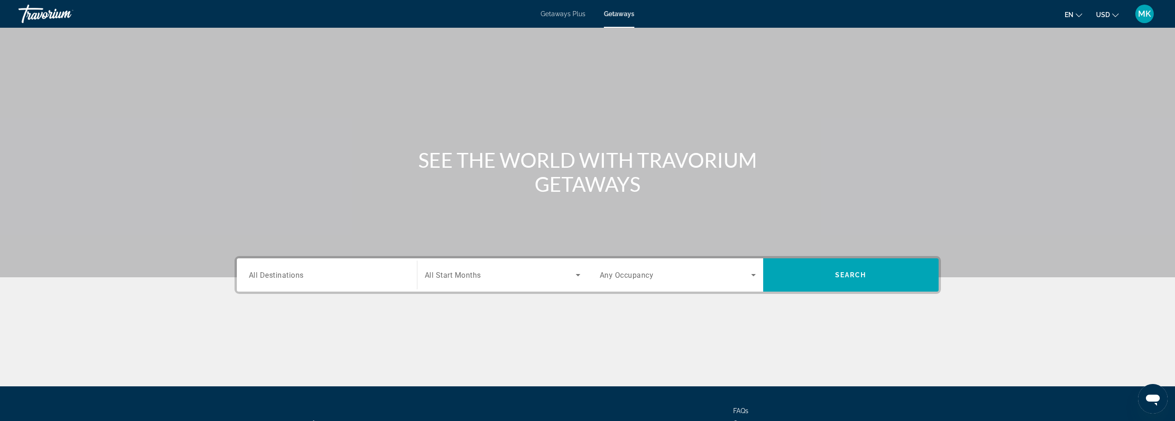
click at [568, 17] on span "Getaways Plus" at bounding box center [563, 13] width 45 height 7
click at [52, 19] on div "Travorium" at bounding box center [64, 14] width 92 height 24
click at [45, 18] on div "Travorium" at bounding box center [64, 14] width 92 height 24
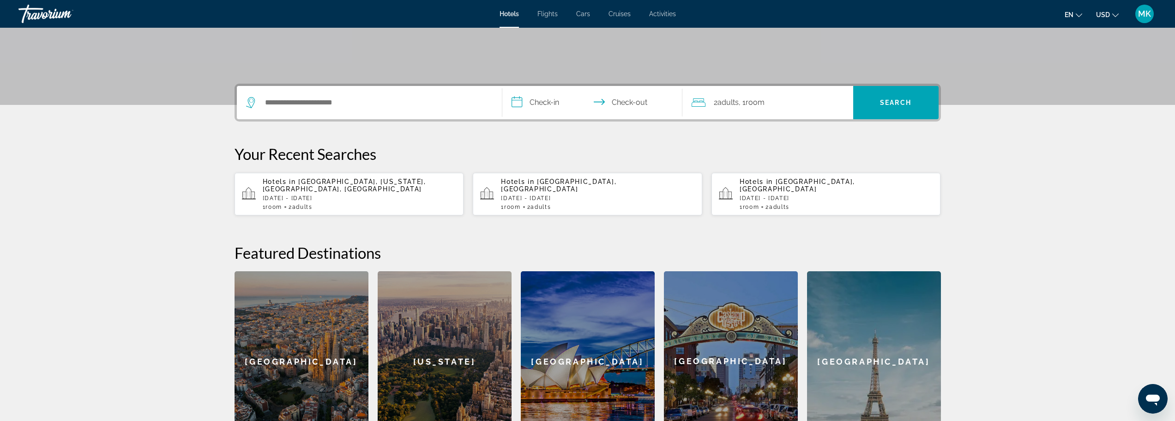
scroll to position [173, 0]
click at [352, 198] on p "Fri, 10 Oct - Sun, 12 Oct" at bounding box center [360, 197] width 194 height 6
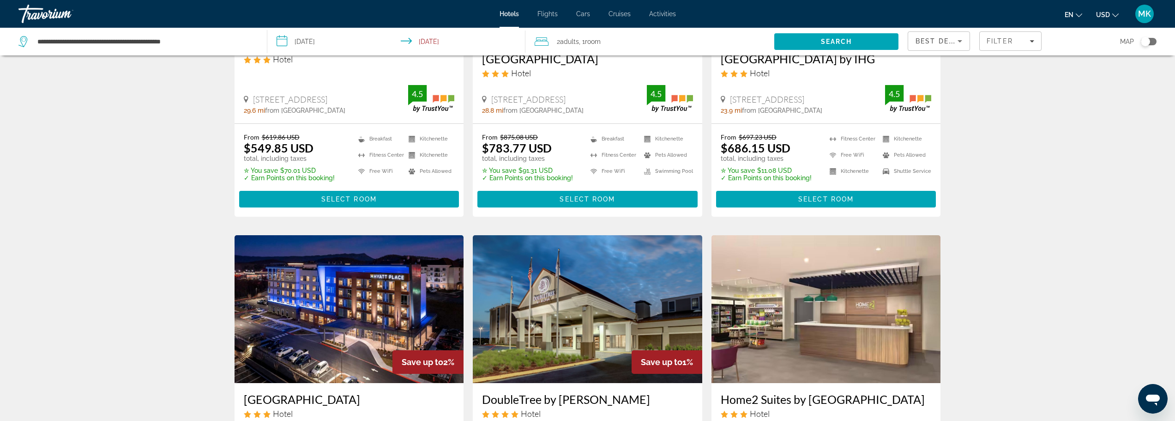
scroll to position [219, 0]
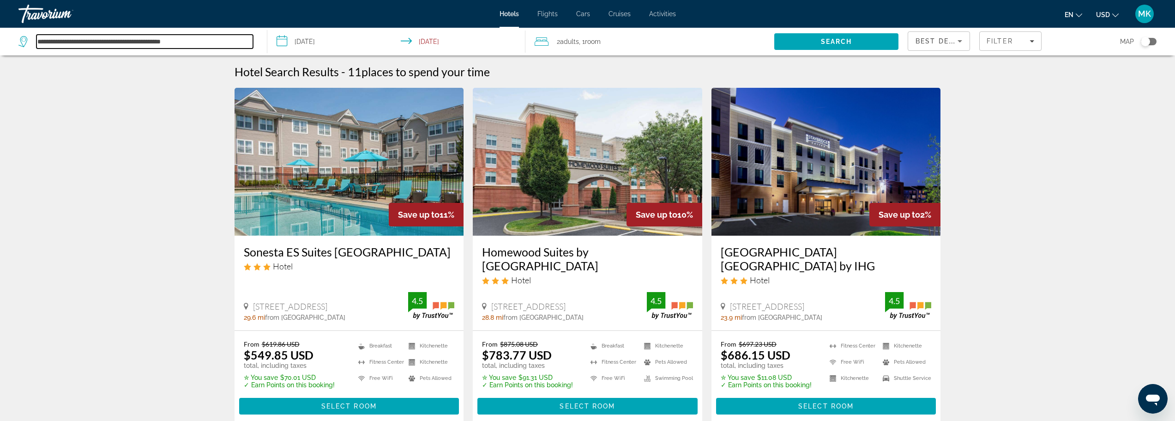
click at [166, 48] on input "**********" at bounding box center [144, 42] width 217 height 14
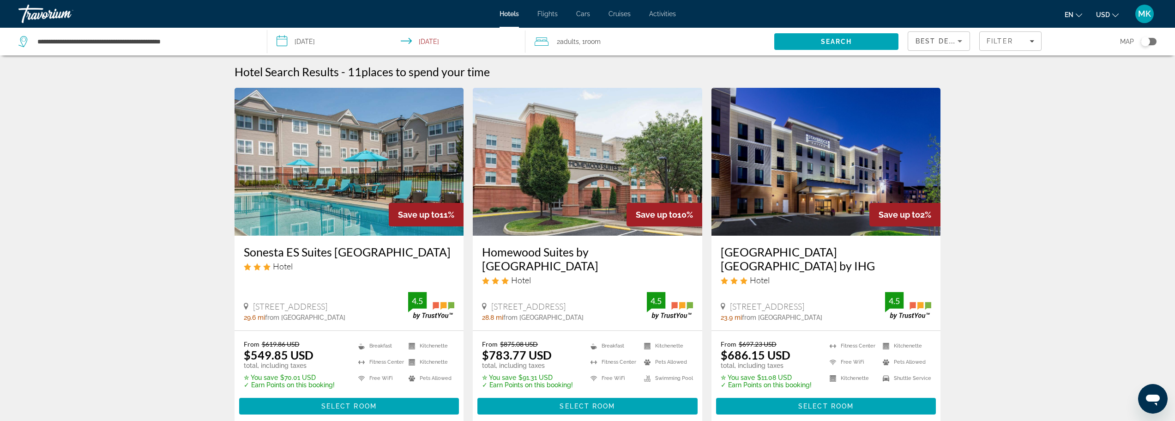
click at [24, 44] on icon "Search widget" at bounding box center [23, 41] width 11 height 11
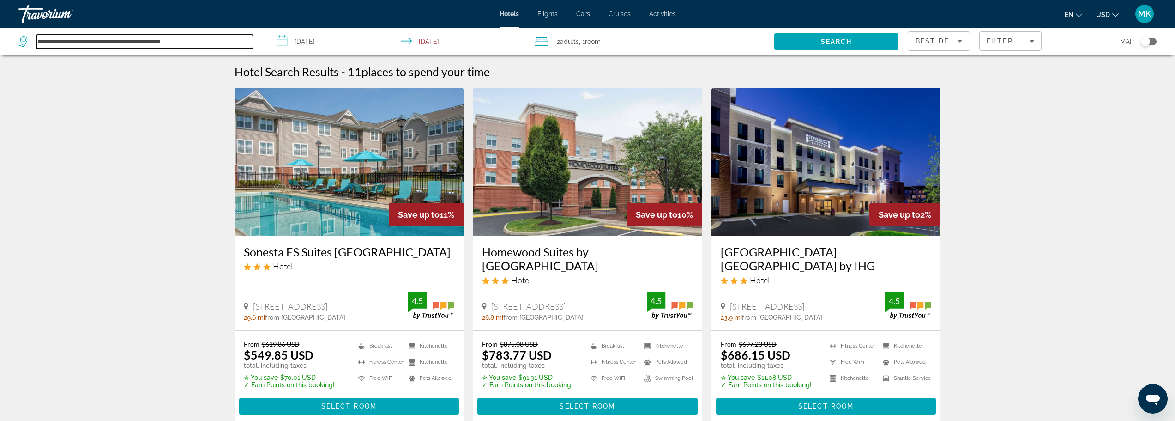
click at [77, 44] on input "**********" at bounding box center [144, 42] width 217 height 14
click at [215, 41] on input "**********" at bounding box center [144, 42] width 217 height 14
type input "*"
click at [215, 40] on input "Search hotel destination" at bounding box center [144, 42] width 217 height 14
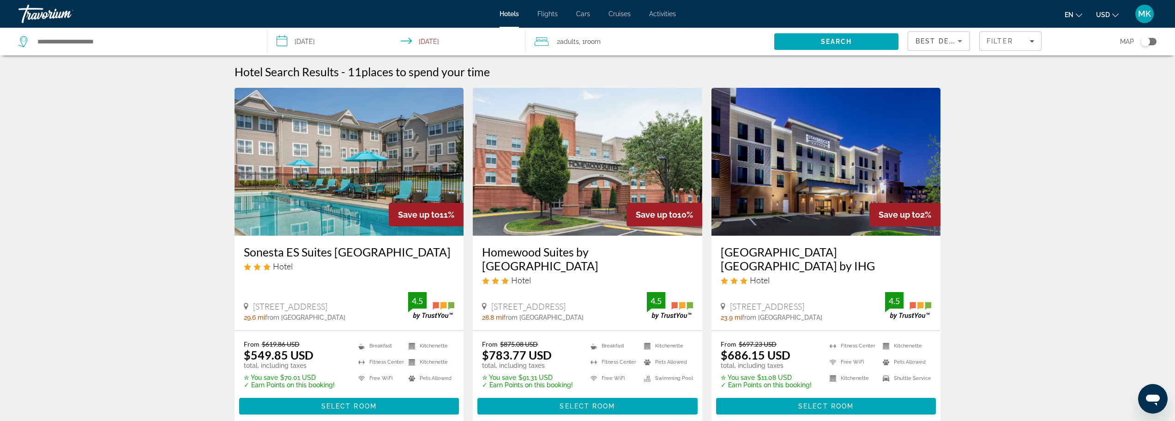
click at [440, 43] on input "**********" at bounding box center [398, 43] width 262 height 30
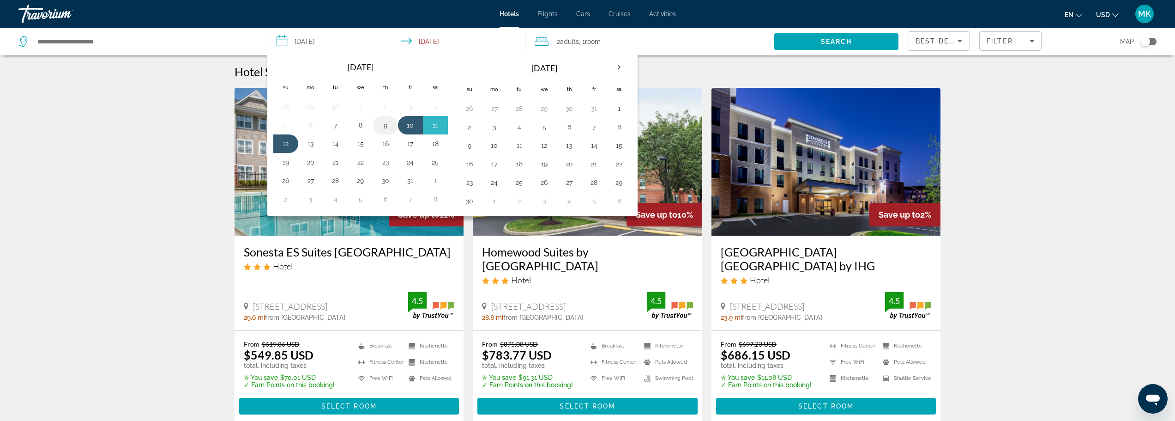
click at [389, 131] on button "9" at bounding box center [385, 125] width 15 height 13
click at [318, 144] on td "13" at bounding box center [310, 143] width 25 height 18
click at [337, 143] on button "14" at bounding box center [335, 143] width 15 height 13
type input "**********"
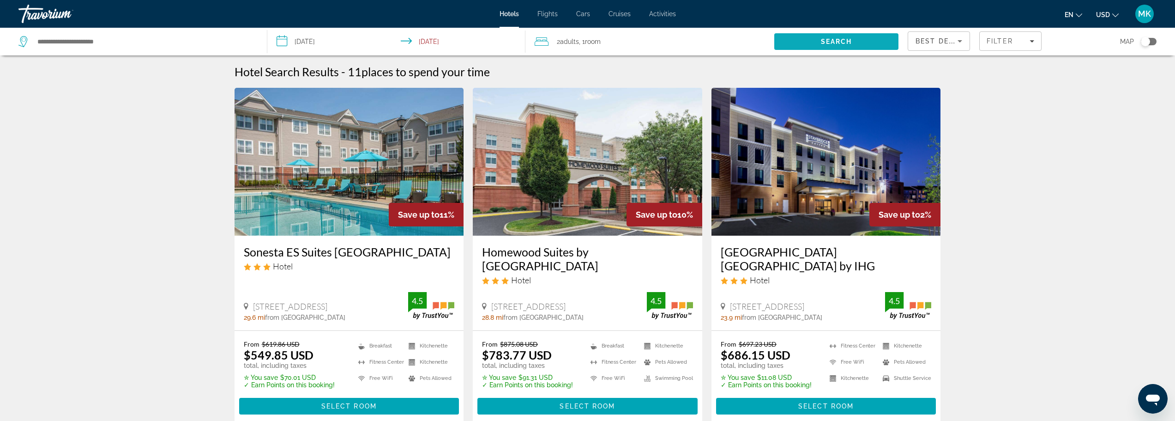
click at [803, 41] on span "Search" at bounding box center [836, 41] width 124 height 22
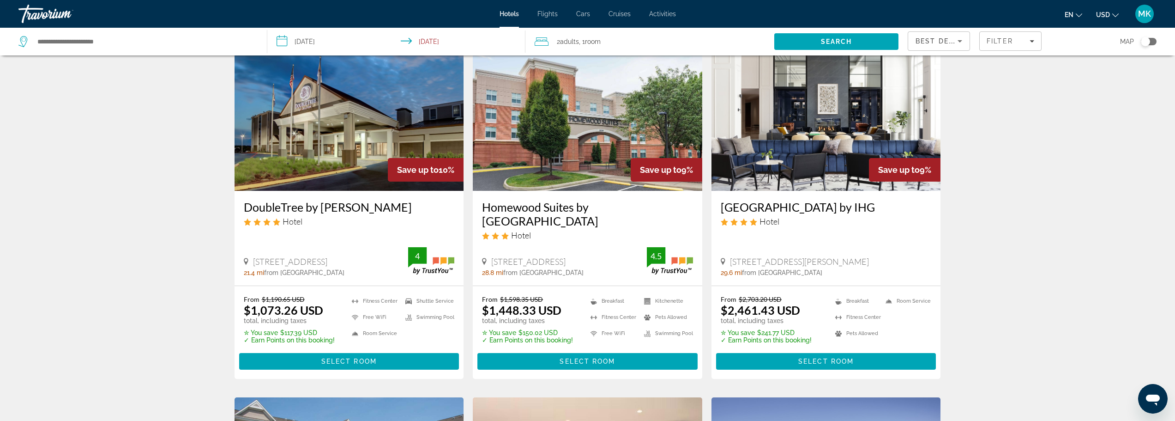
scroll to position [46, 0]
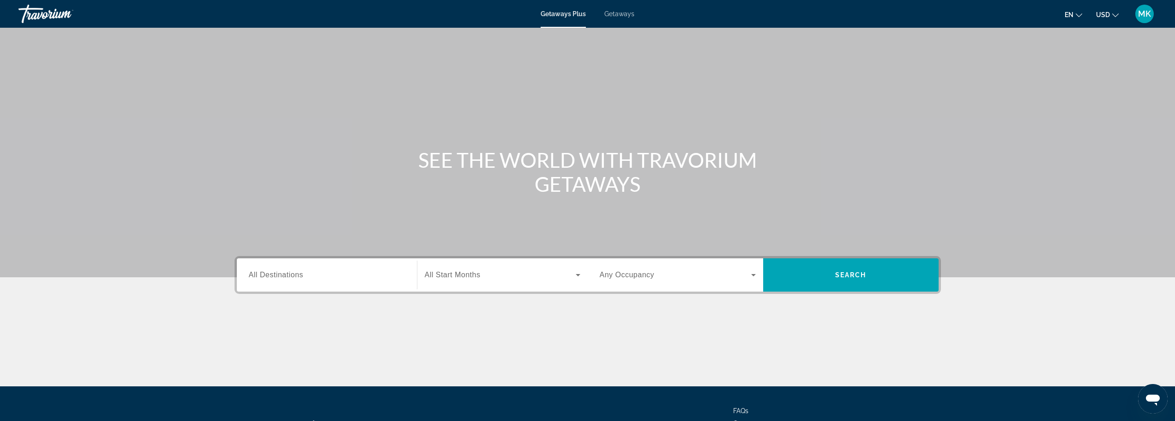
click at [320, 282] on div "Search widget" at bounding box center [327, 275] width 156 height 26
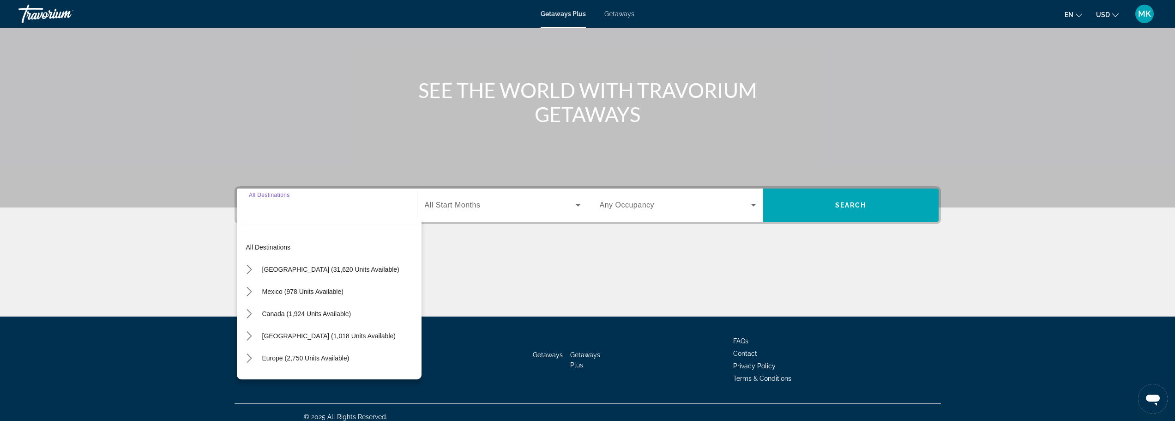
scroll to position [78, 0]
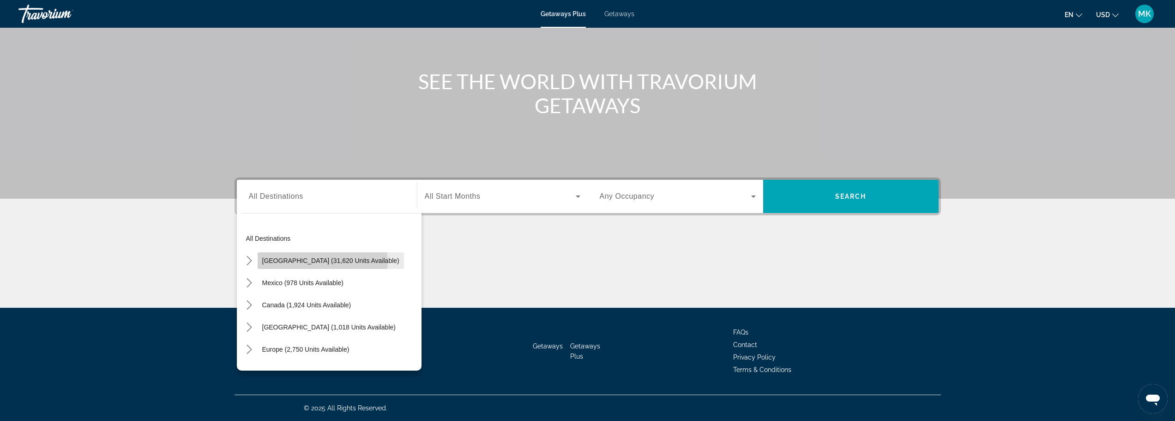
click at [322, 261] on span "United States (31,620 units available)" at bounding box center [330, 260] width 137 height 7
type input "**********"
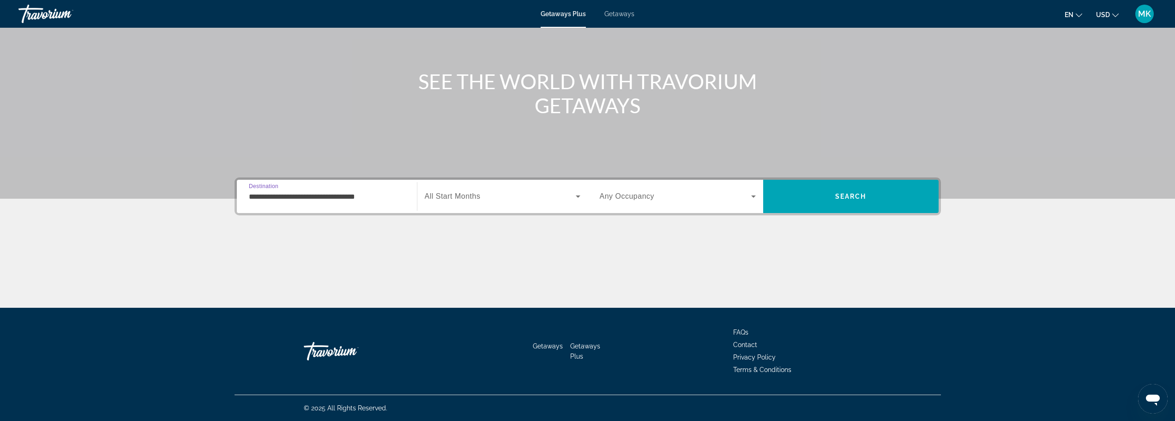
click at [578, 195] on icon "Search widget" at bounding box center [577, 196] width 11 height 11
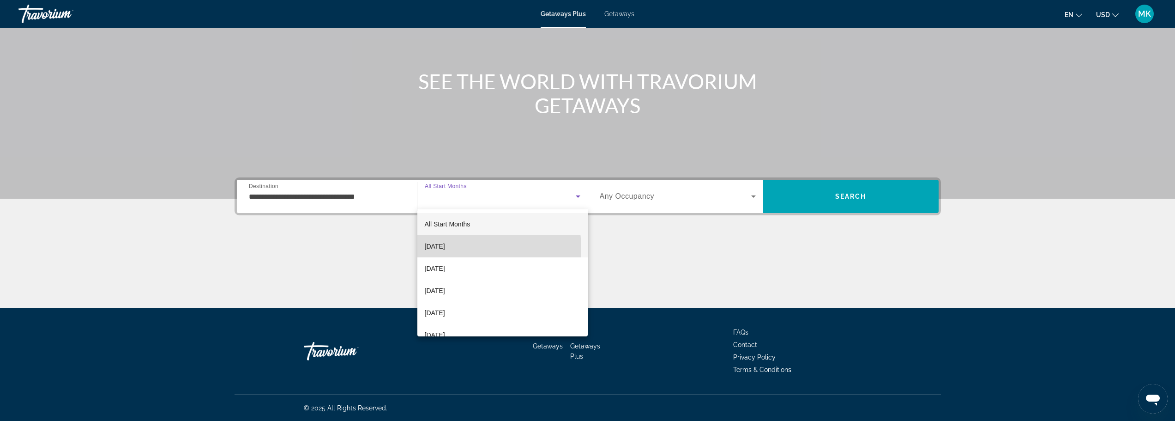
click at [445, 248] on span "October 2025" at bounding box center [435, 246] width 20 height 11
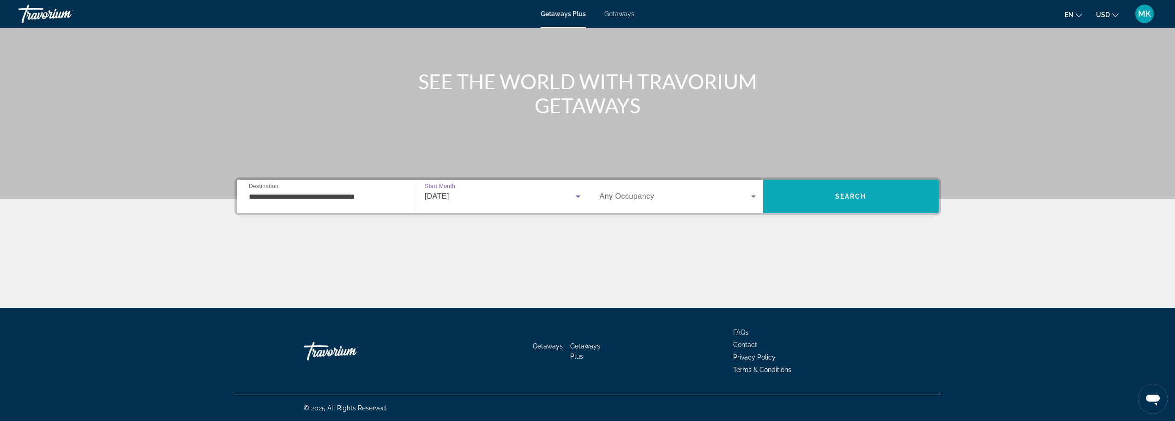
click at [828, 196] on span "Search" at bounding box center [850, 196] width 175 height 22
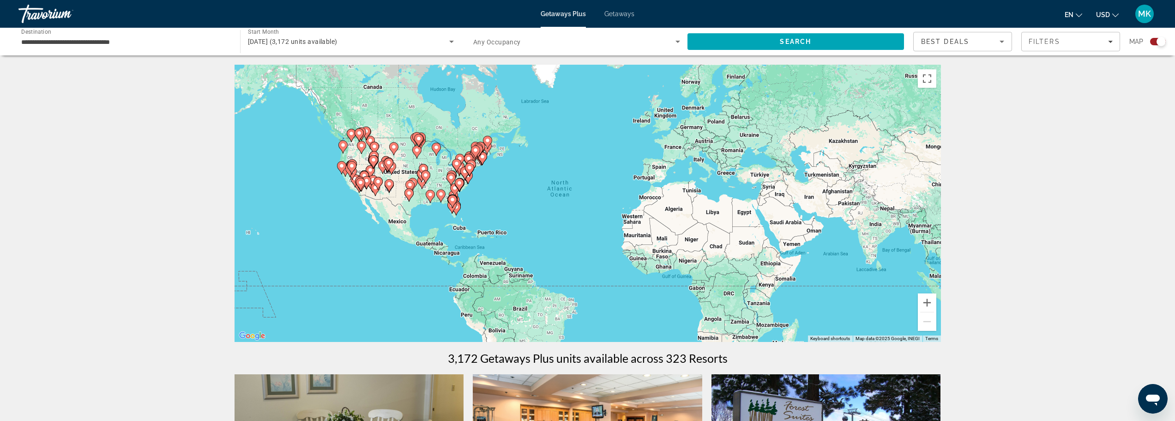
click at [158, 42] on input "**********" at bounding box center [124, 41] width 207 height 11
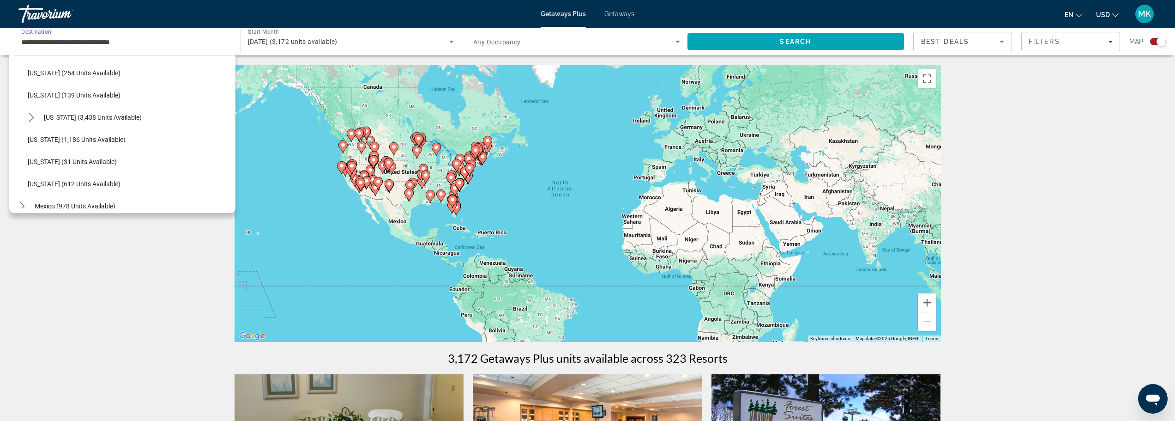
scroll to position [762, 0]
click at [101, 118] on span "Virginia (3,438 units available)" at bounding box center [93, 116] width 98 height 7
type input "**********"
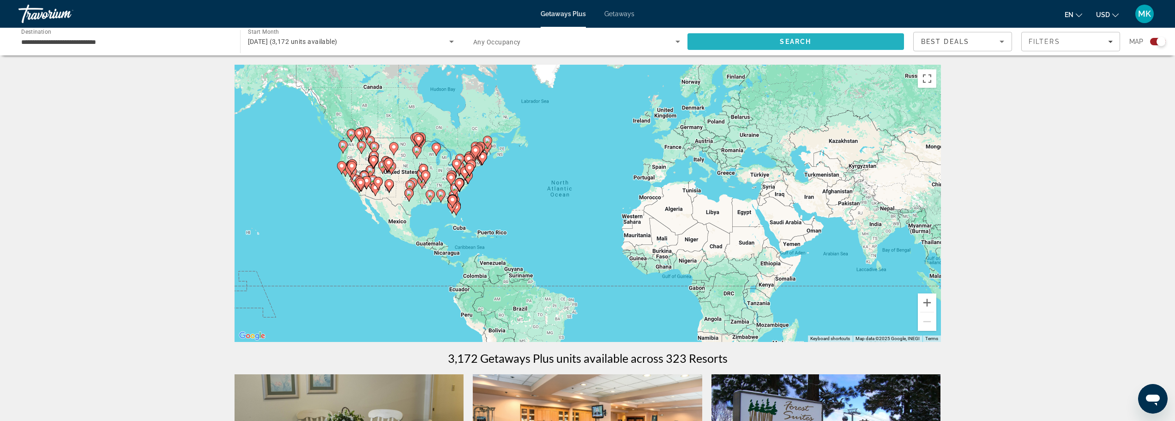
click at [778, 42] on span "Search" at bounding box center [795, 41] width 217 height 22
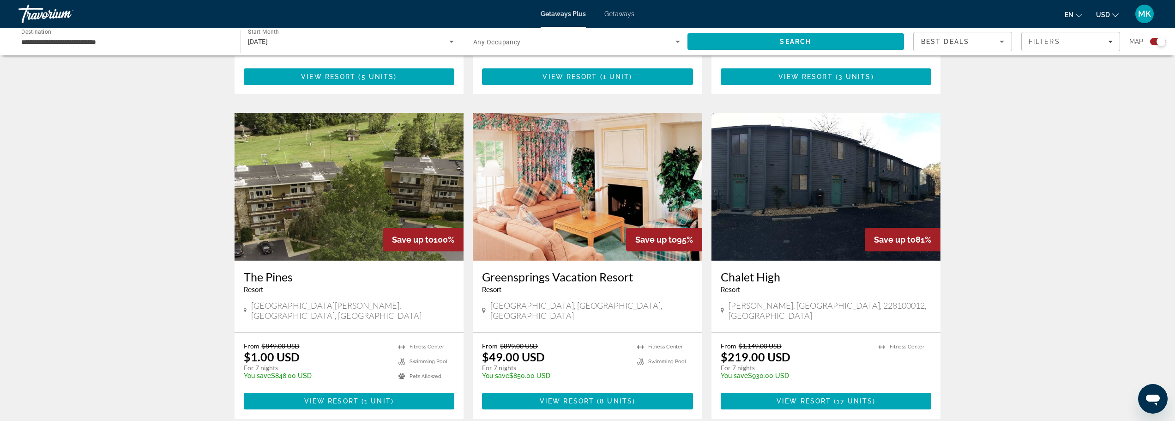
scroll to position [935, 0]
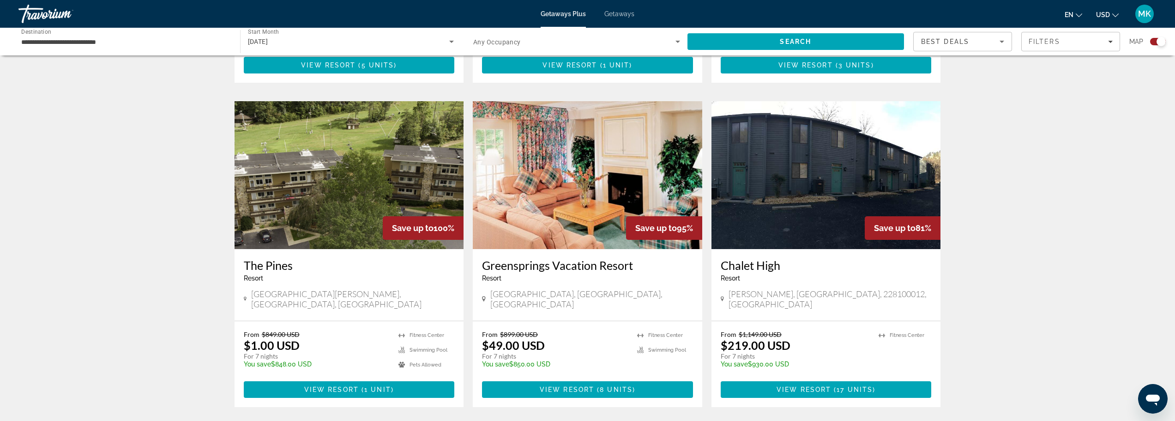
click at [813, 180] on img "Main content" at bounding box center [825, 175] width 229 height 148
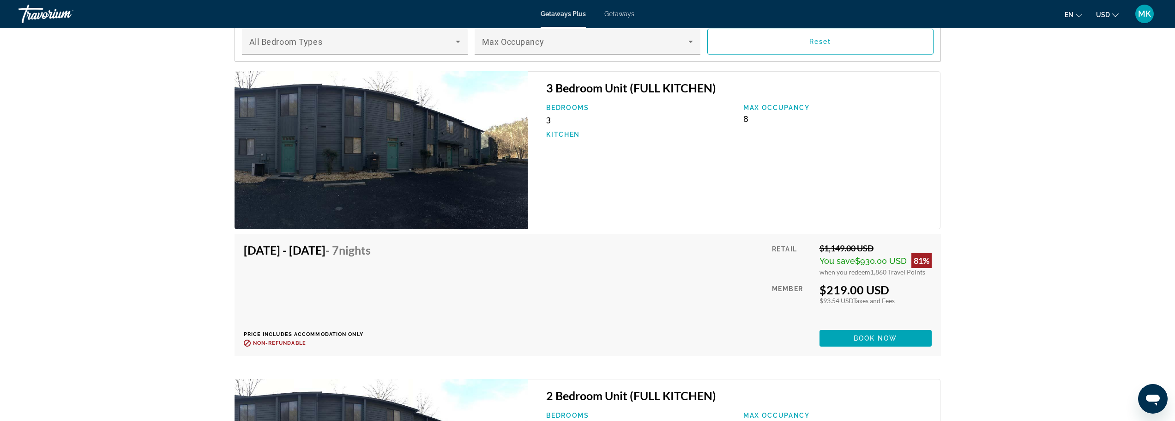
scroll to position [1454, 0]
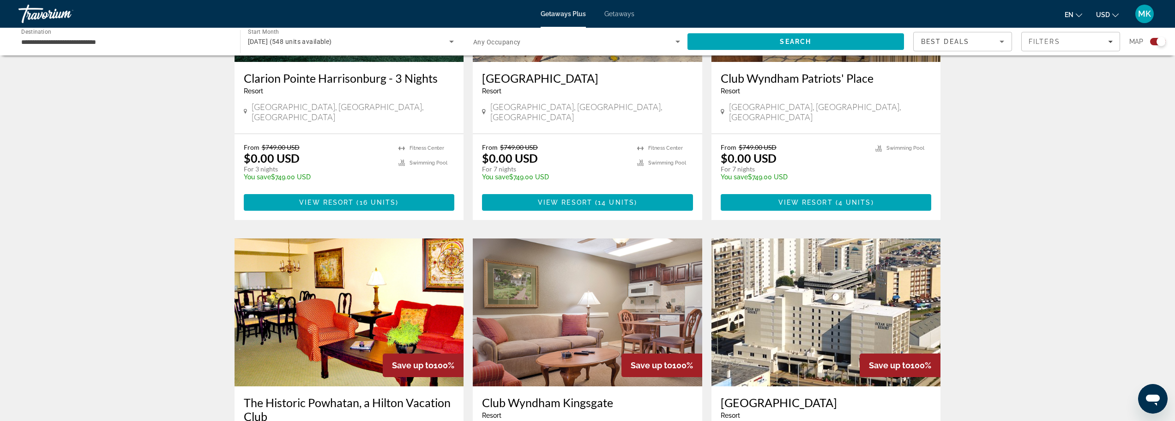
scroll to position [462, 0]
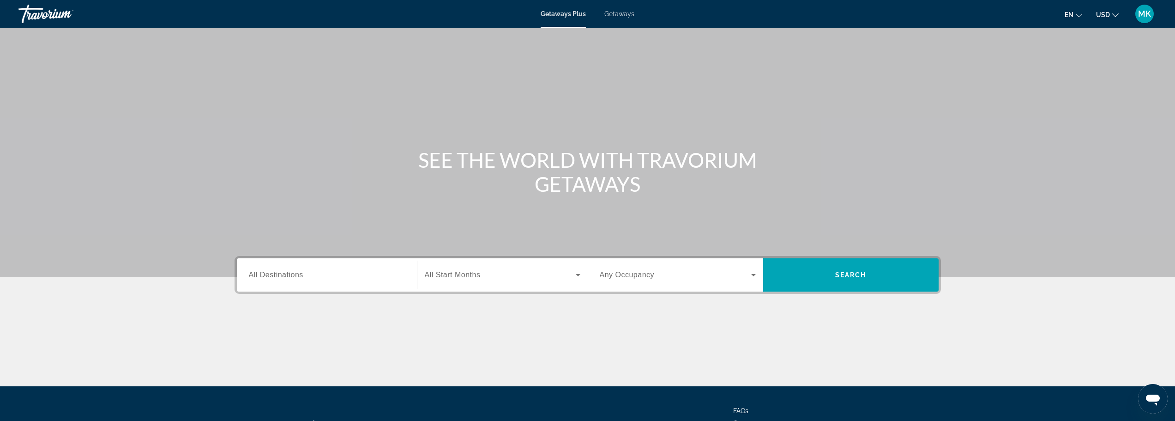
click at [312, 273] on input "Destination All Destinations" at bounding box center [327, 275] width 156 height 11
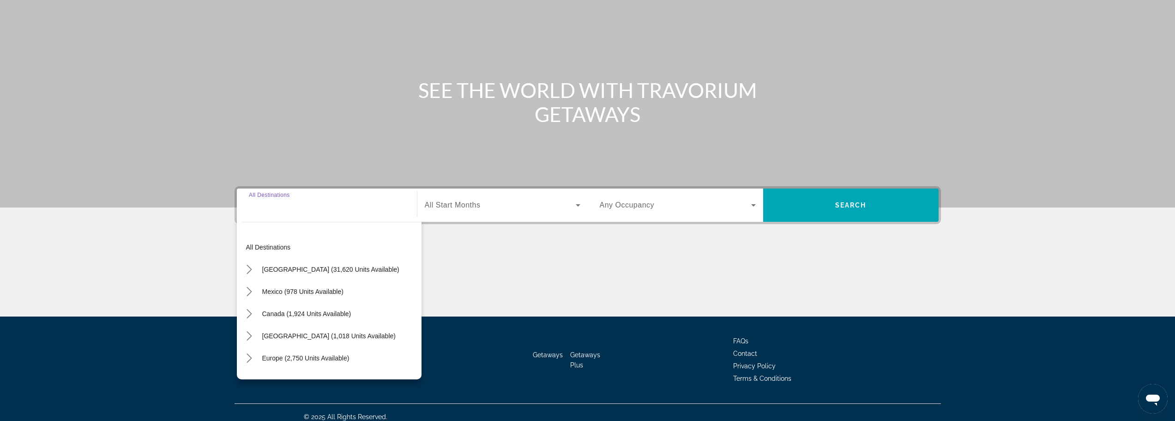
scroll to position [78, 0]
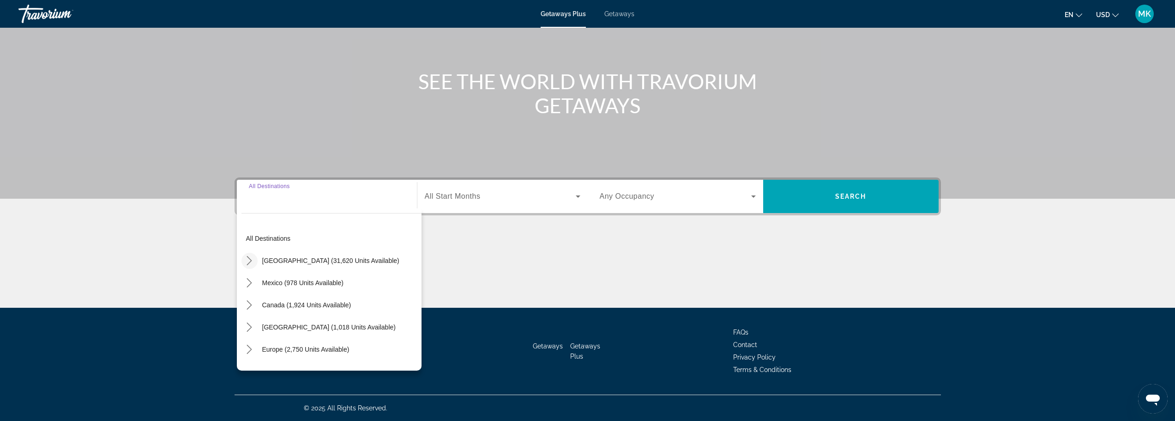
click at [250, 260] on icon "Toggle United States (31,620 units available) submenu" at bounding box center [249, 260] width 9 height 9
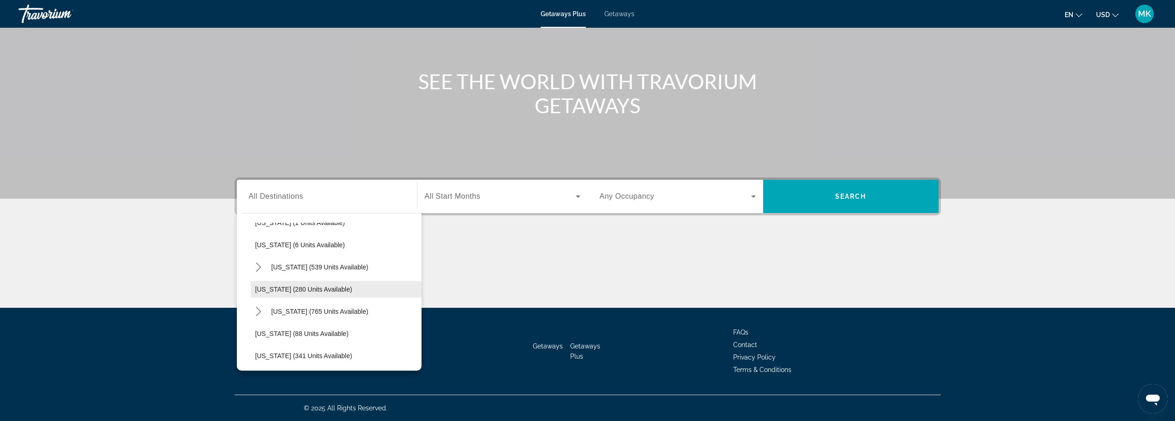
click at [331, 289] on span "[US_STATE] (280 units available)" at bounding box center [303, 288] width 97 height 7
type input "**********"
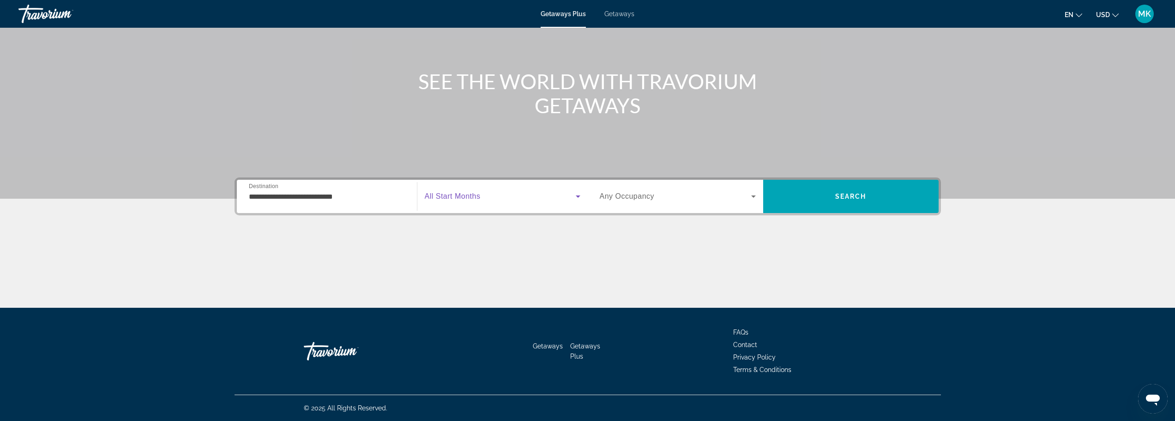
click at [577, 194] on icon "Search widget" at bounding box center [577, 196] width 11 height 11
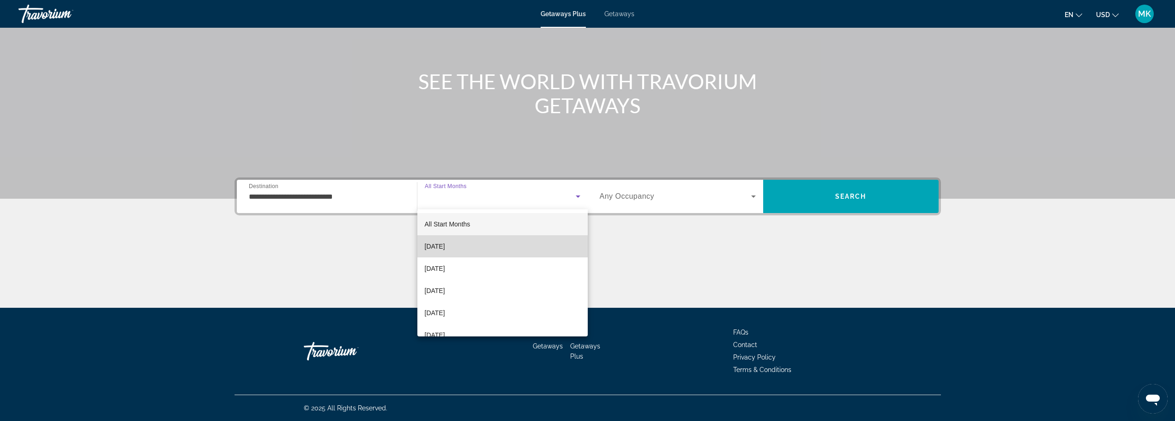
click at [511, 247] on mat-option "[DATE]" at bounding box center [502, 246] width 170 height 22
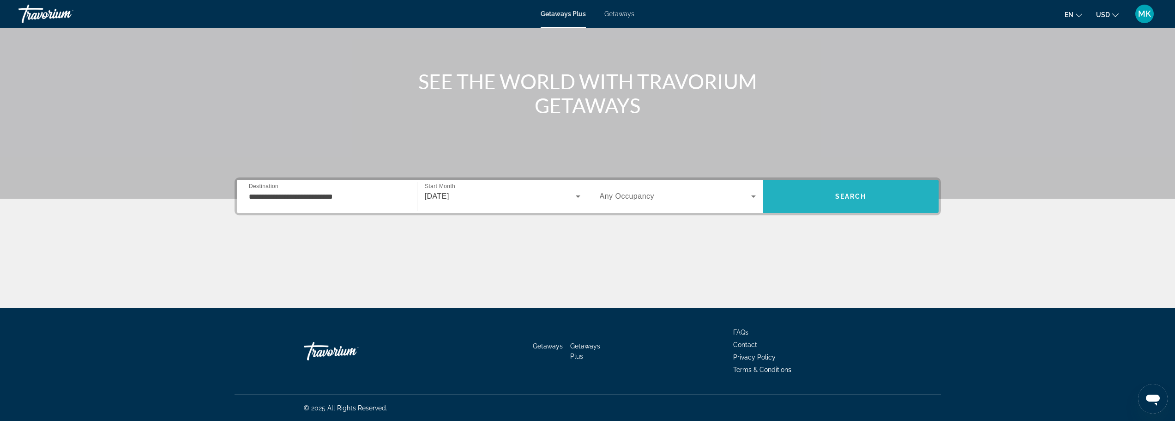
click at [821, 200] on span "Search" at bounding box center [850, 196] width 175 height 22
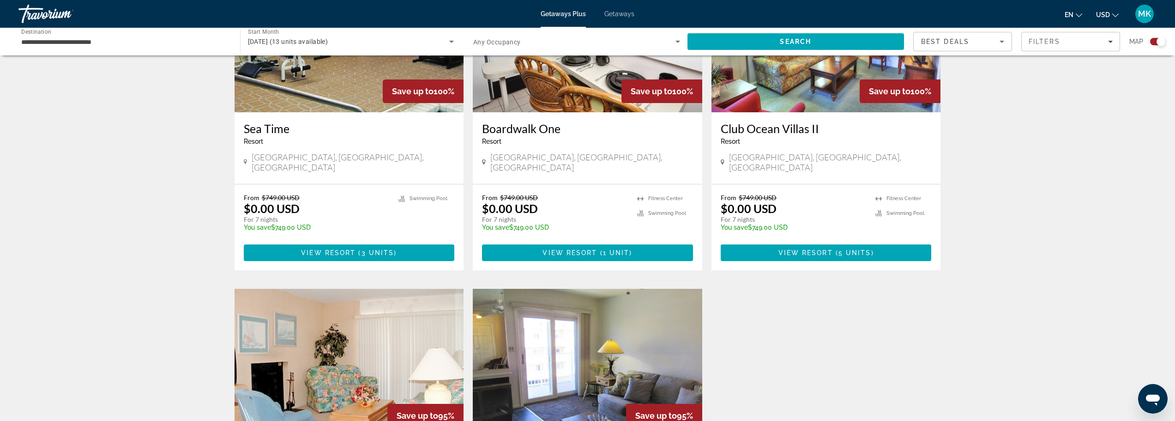
scroll to position [323, 0]
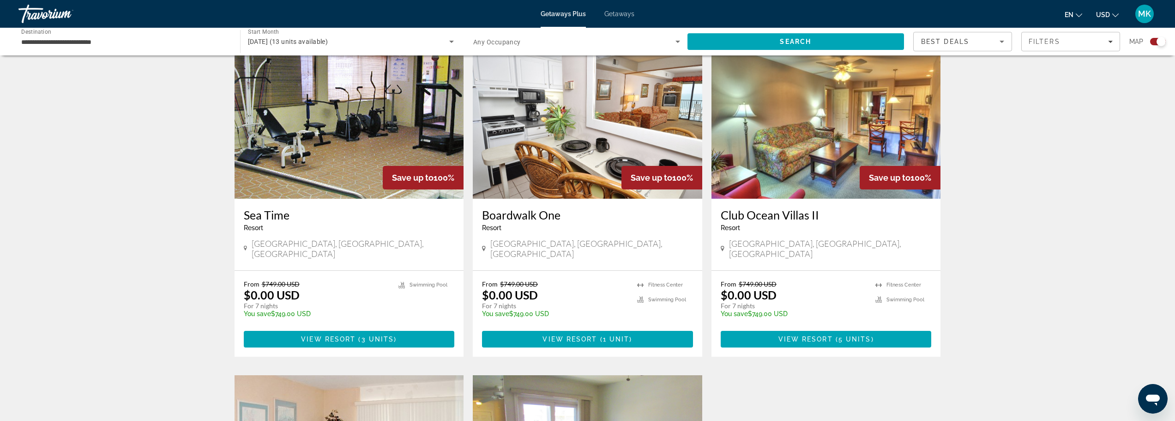
click at [342, 162] on img "Main content" at bounding box center [349, 125] width 229 height 148
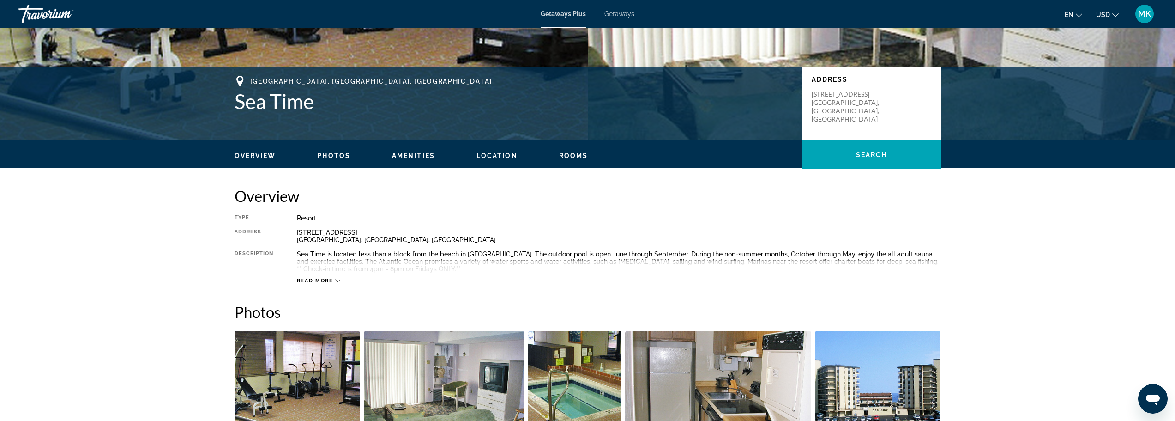
scroll to position [162, 0]
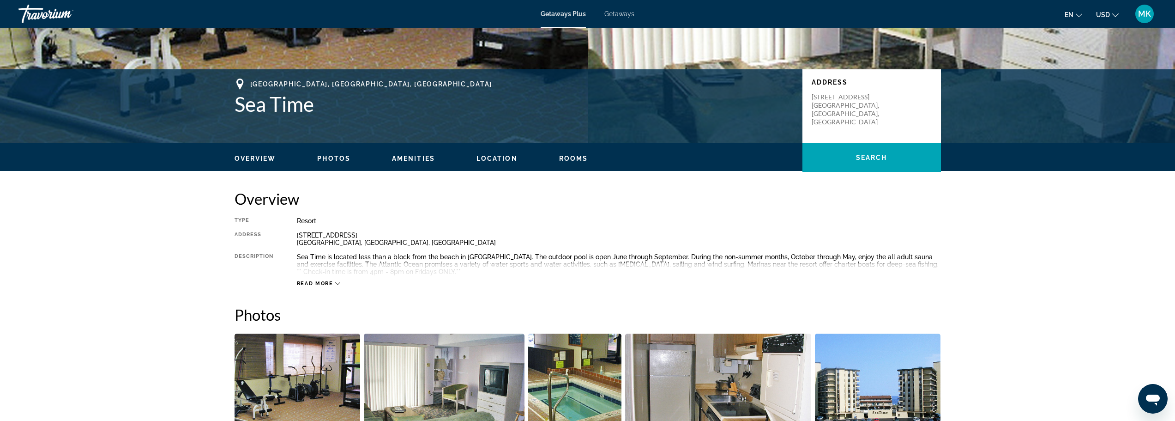
click at [337, 159] on span "Photos" at bounding box center [333, 158] width 33 height 7
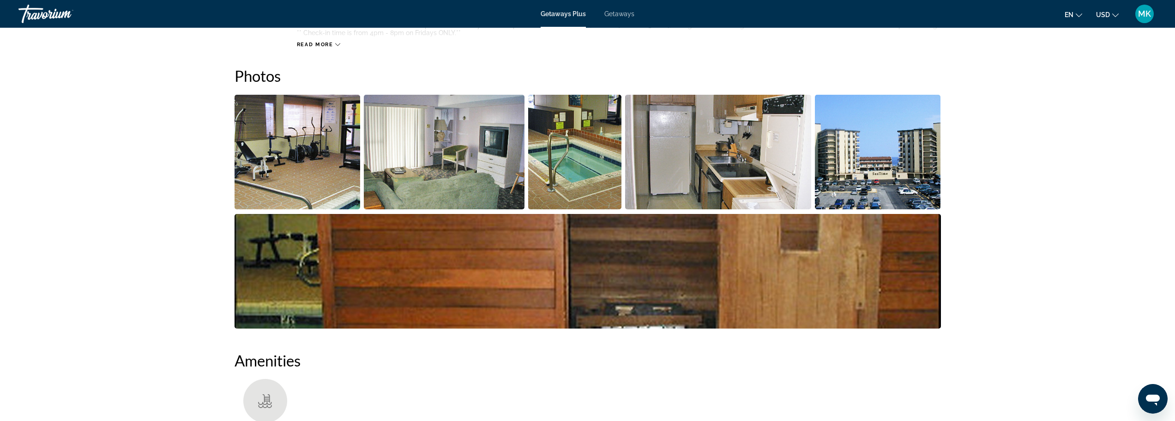
scroll to position [400, 0]
click at [317, 47] on span "Read more" at bounding box center [315, 45] width 36 height 6
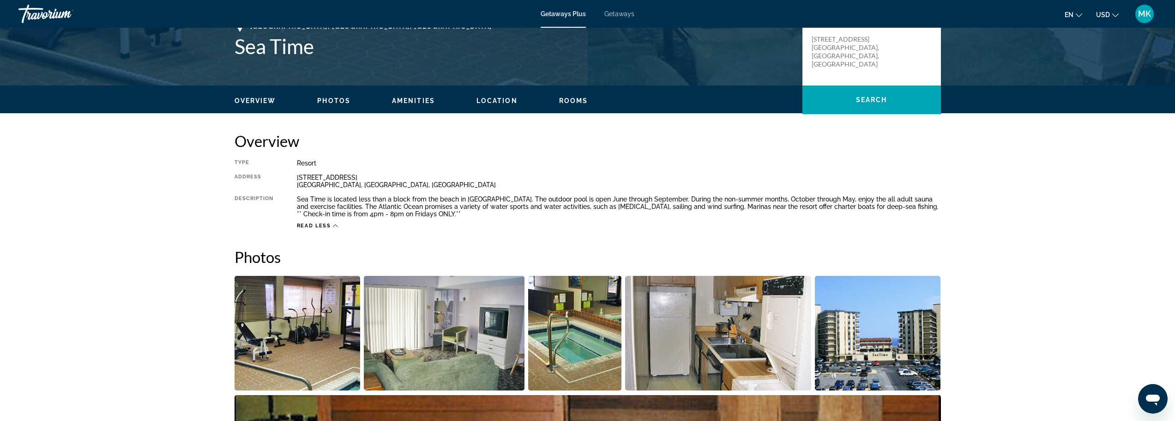
scroll to position [215, 0]
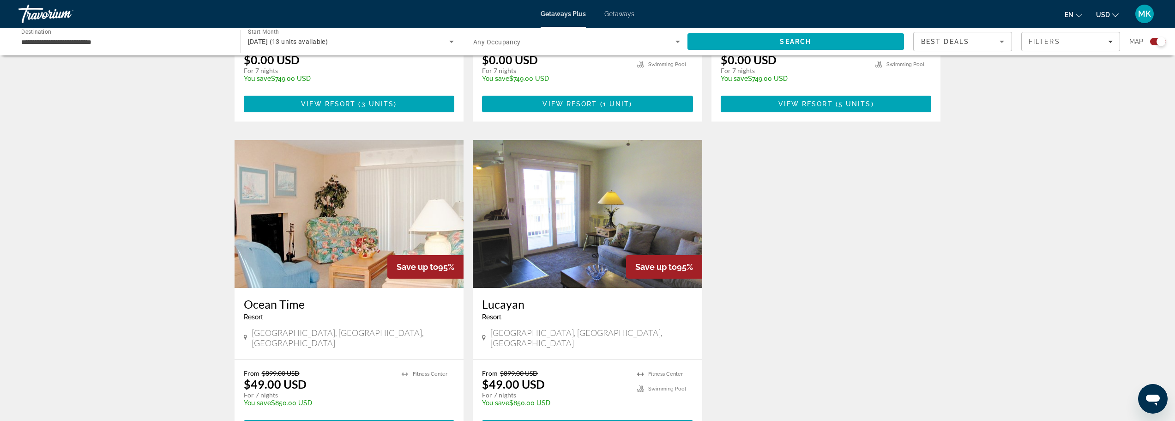
scroll to position [547, 0]
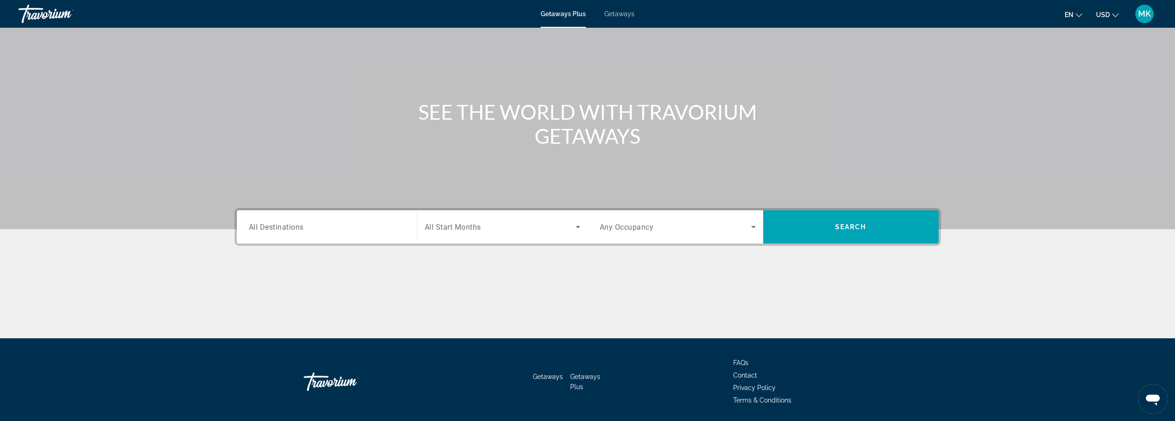
scroll to position [58, 0]
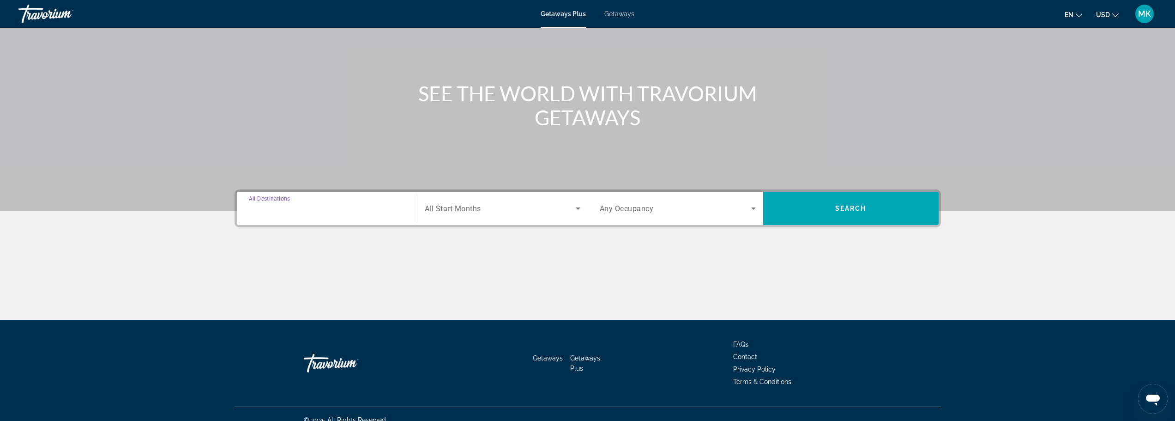
click at [310, 219] on div "Destination All Destinations" at bounding box center [326, 208] width 171 height 33
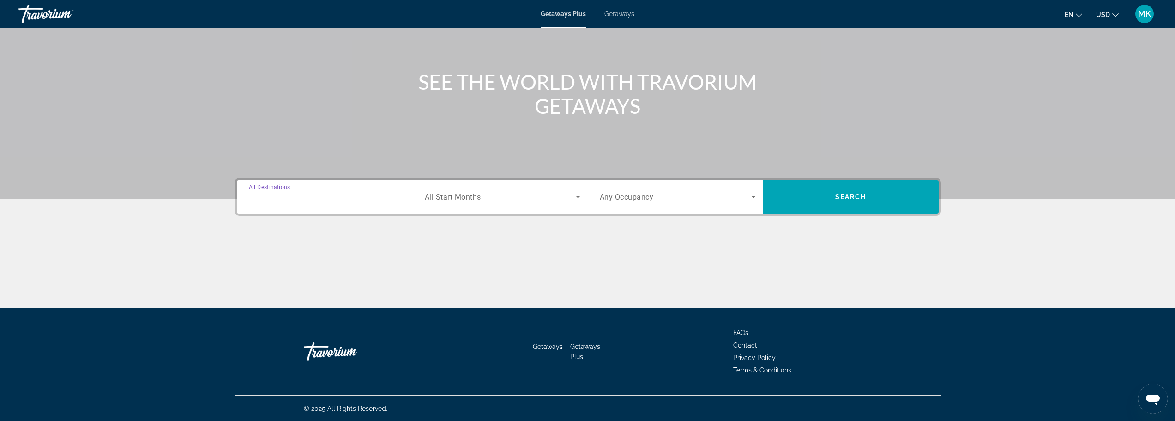
scroll to position [78, 0]
click at [304, 198] on input "Destination All Destinations" at bounding box center [327, 196] width 156 height 11
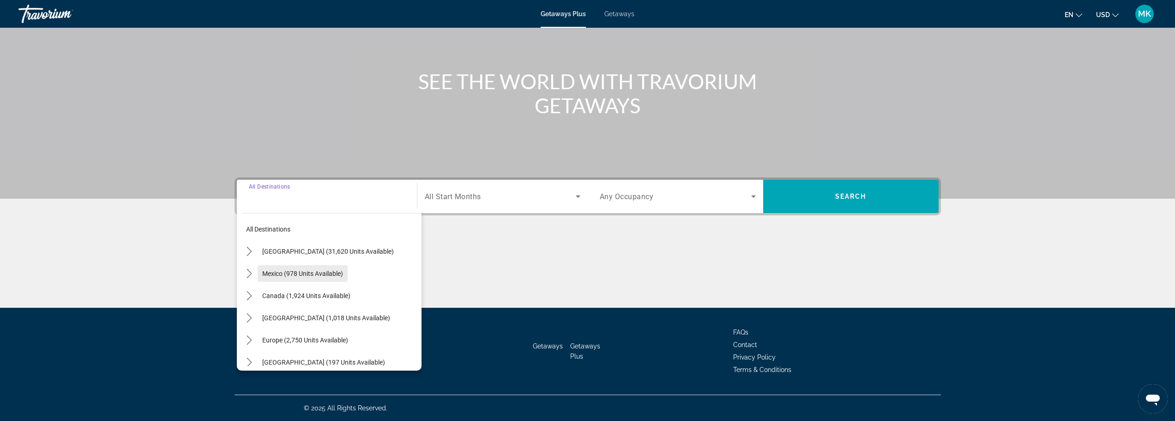
scroll to position [12, 0]
click at [250, 250] on icon "Toggle United States (31,620 units available) submenu" at bounding box center [249, 248] width 5 height 9
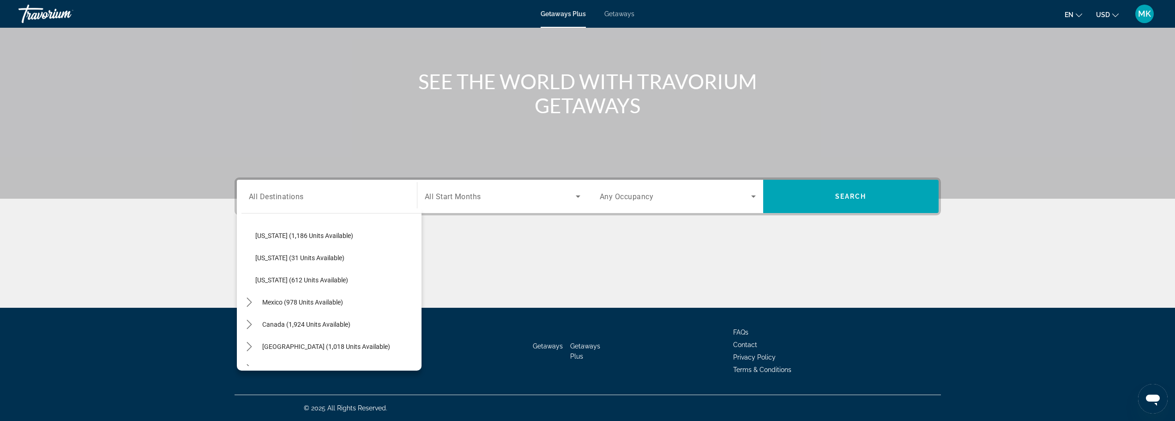
scroll to position [823, 0]
click at [313, 235] on span "[US_STATE] (1,186 units available)" at bounding box center [304, 234] width 98 height 7
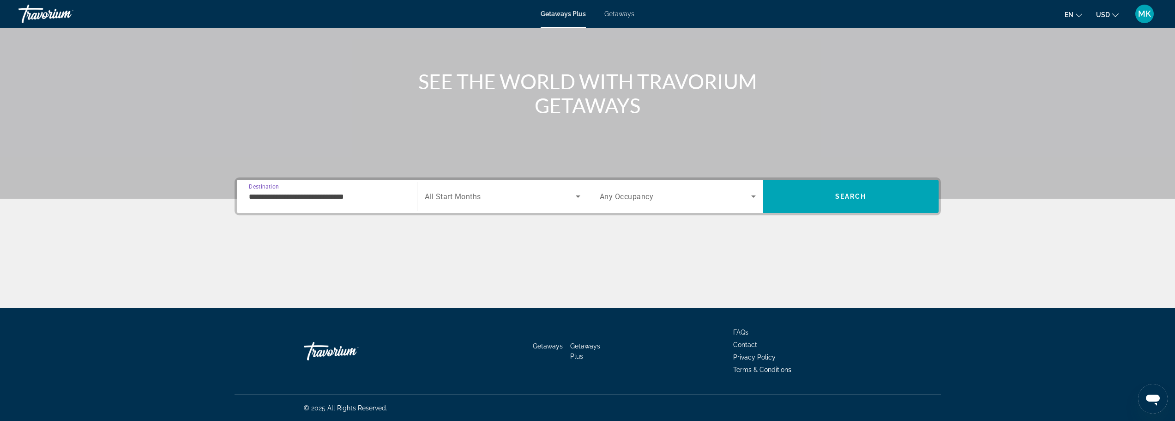
click at [372, 194] on input "**********" at bounding box center [327, 196] width 156 height 11
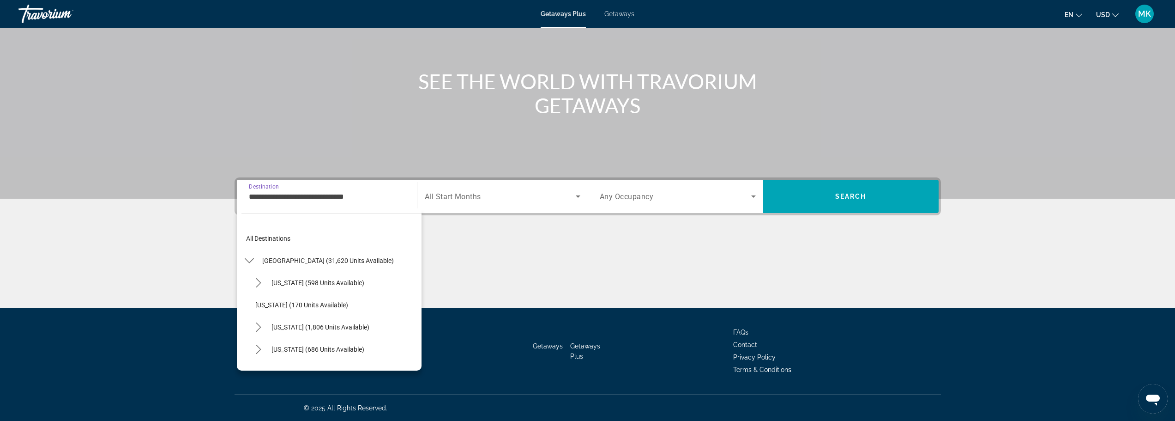
scroll to position [764, 0]
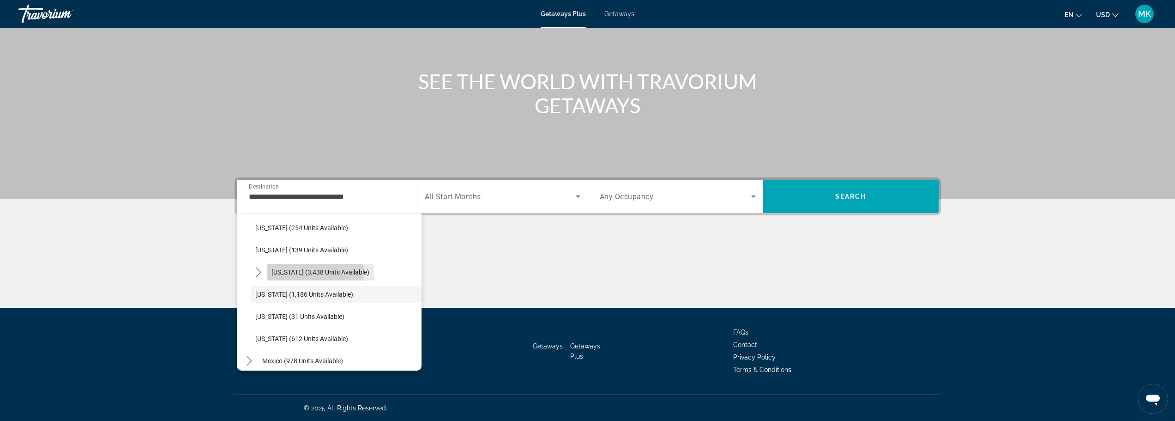
click at [307, 272] on span "[US_STATE] (3,438 units available)" at bounding box center [320, 271] width 98 height 7
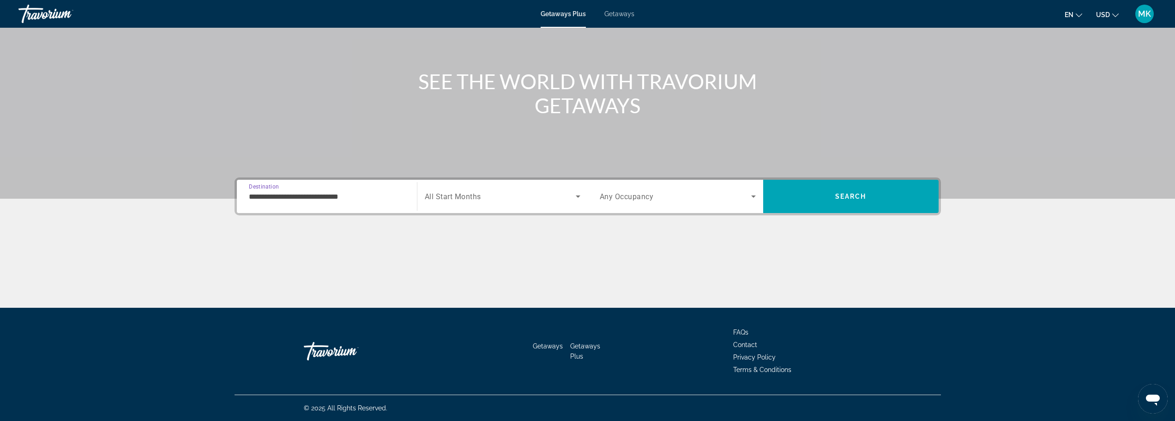
click at [311, 199] on input "**********" at bounding box center [327, 196] width 156 height 11
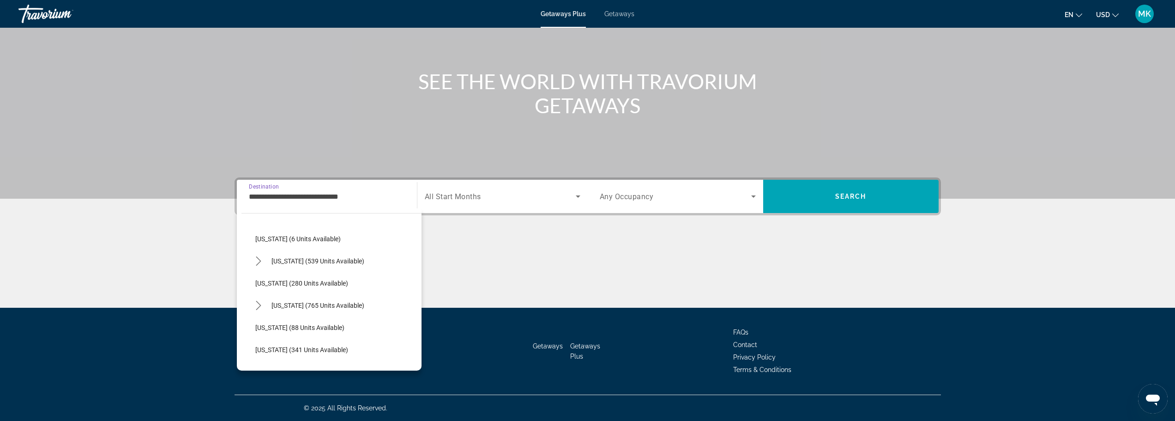
scroll to position [303, 0]
click at [295, 289] on span "[US_STATE] (280 units available)" at bounding box center [301, 289] width 93 height 7
type input "**********"
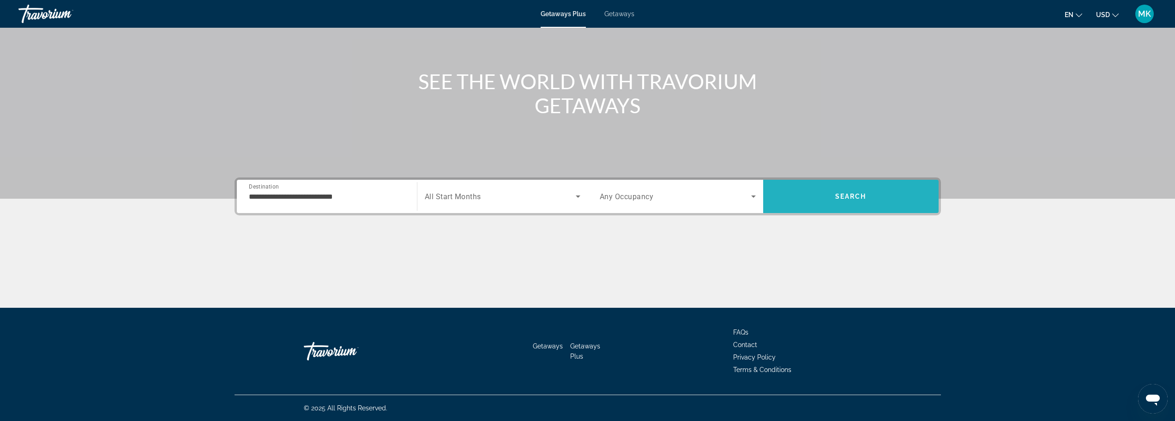
click at [850, 200] on span "Search" at bounding box center [850, 196] width 175 height 22
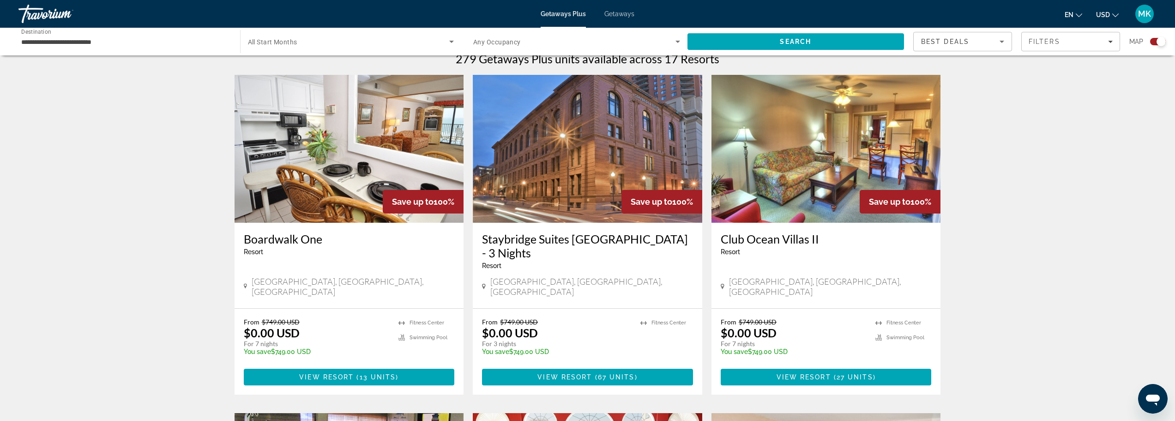
scroll to position [300, 0]
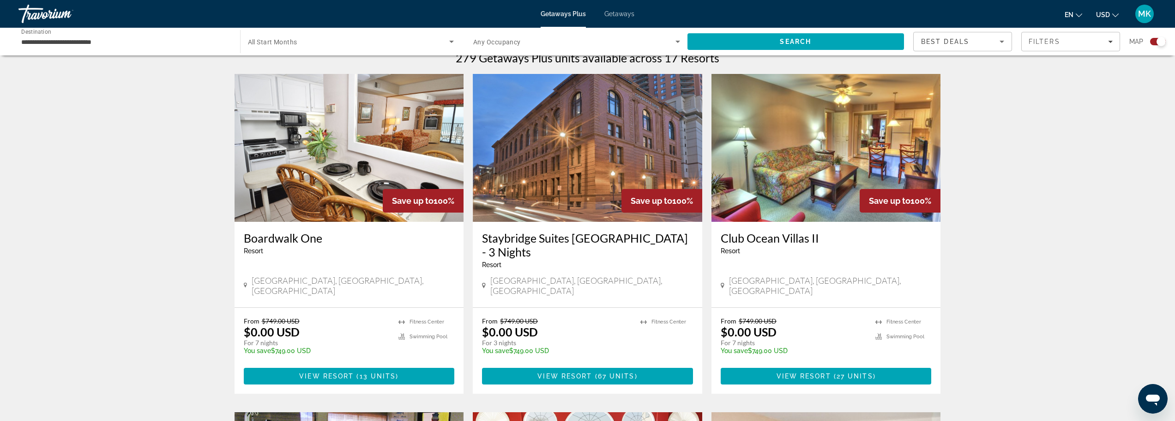
click at [545, 169] on img "Main content" at bounding box center [587, 148] width 229 height 148
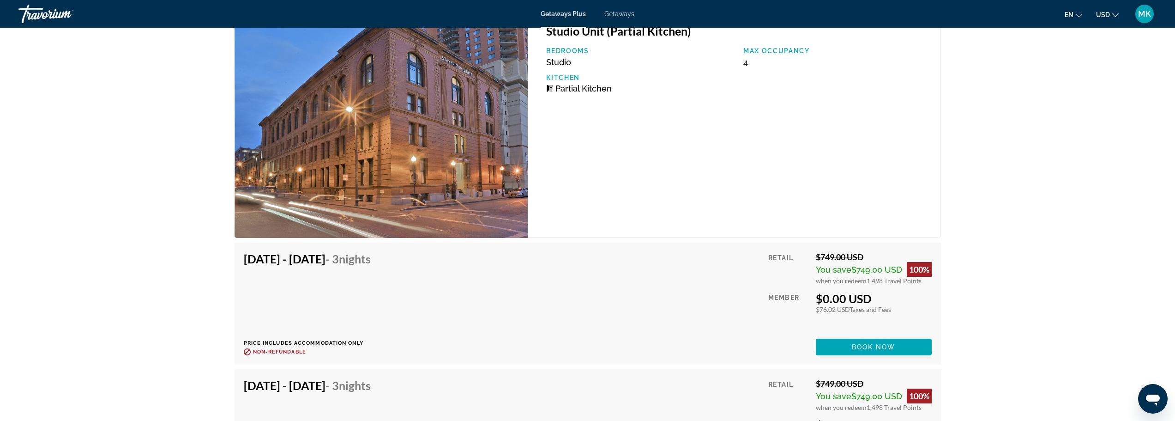
scroll to position [1362, 0]
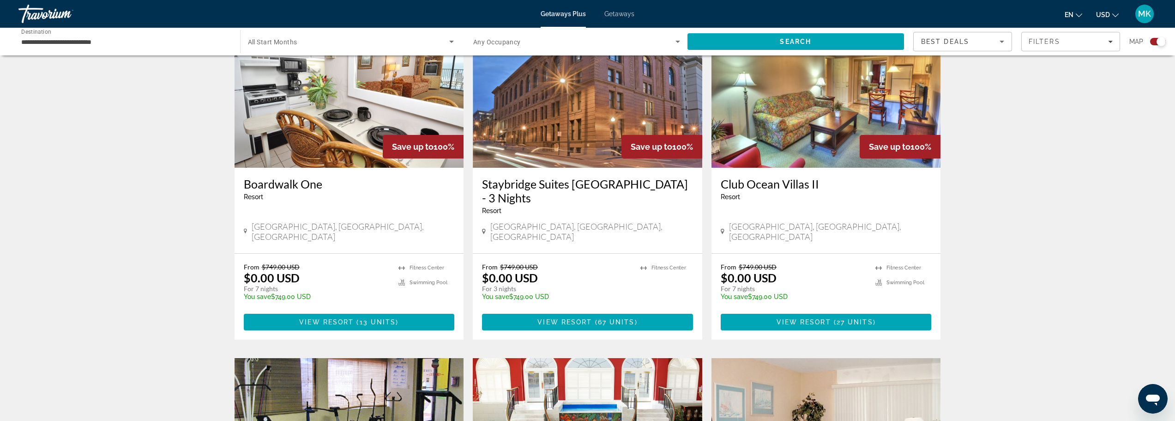
scroll to position [358, 0]
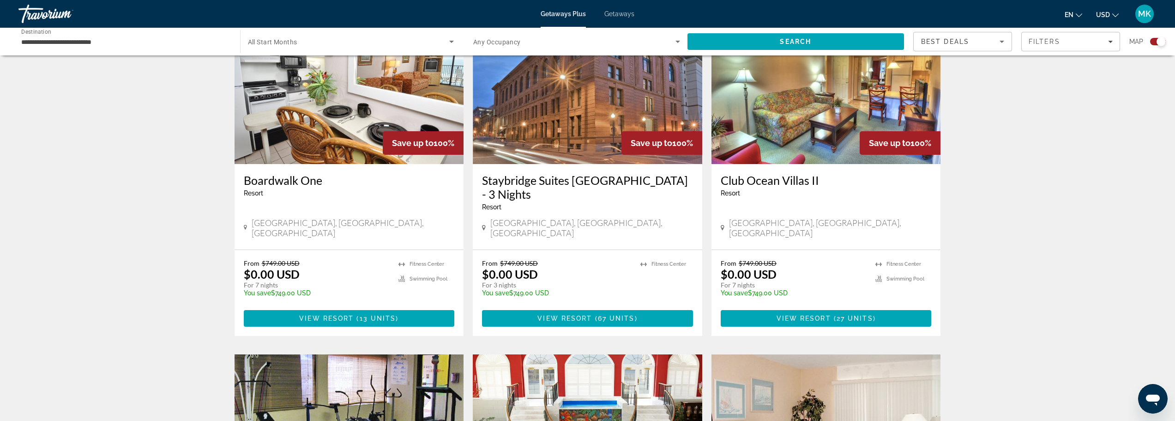
click at [766, 114] on img "Main content" at bounding box center [825, 90] width 229 height 148
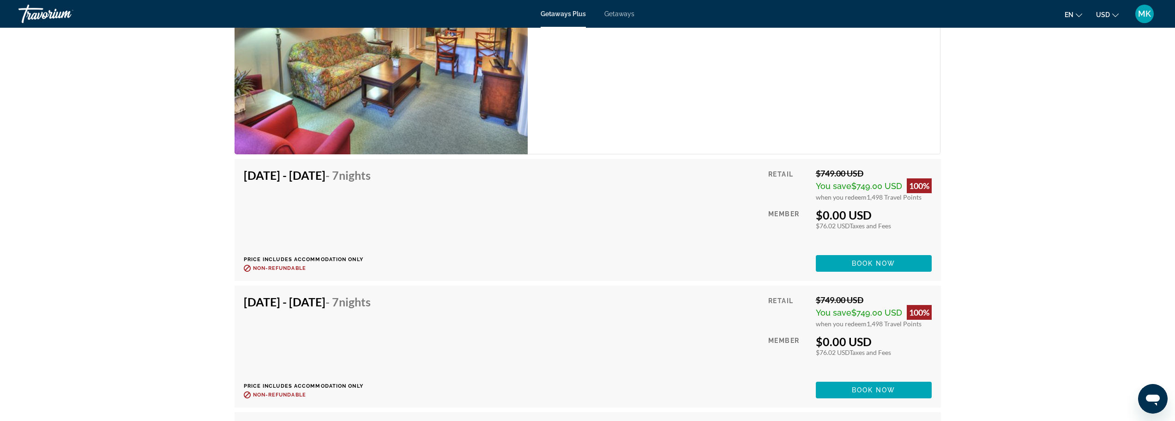
scroll to position [1750, 0]
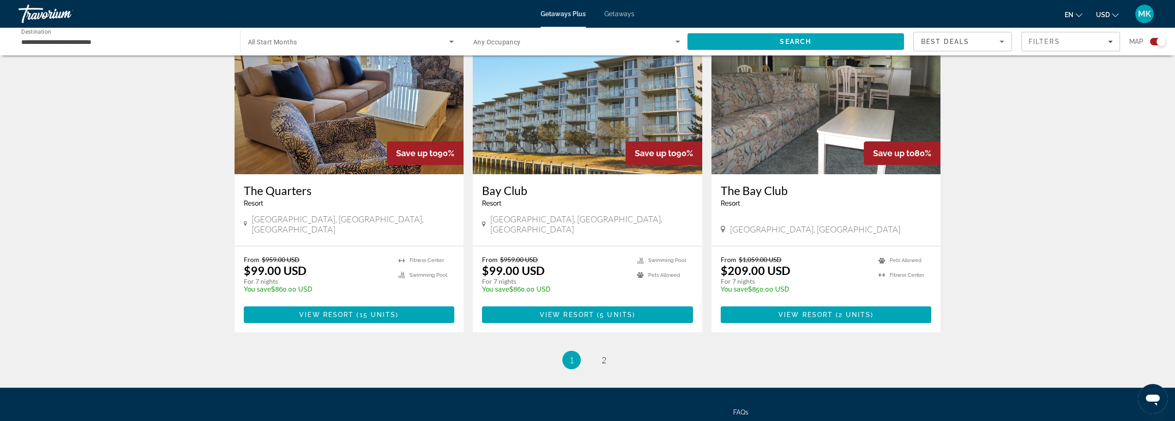
scroll to position [1339, 0]
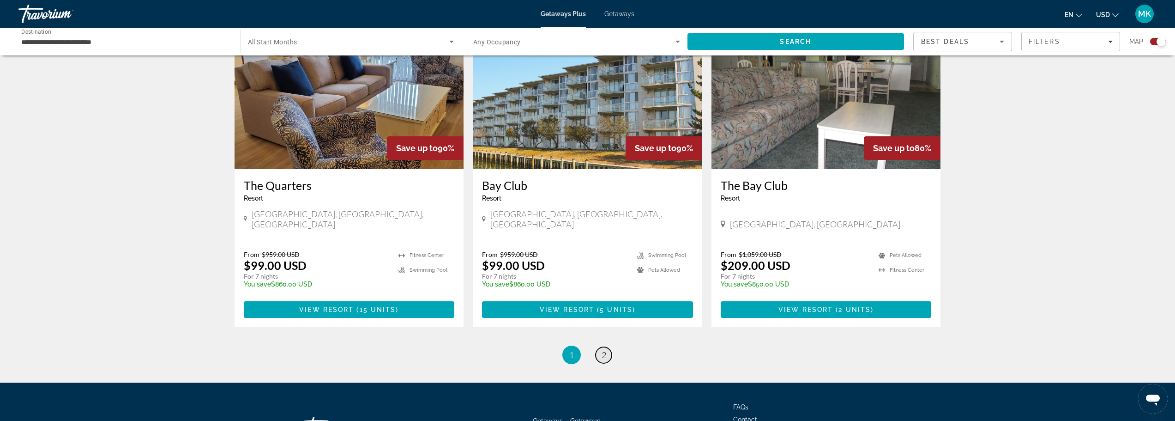
click at [608, 347] on link "page 2" at bounding box center [604, 355] width 16 height 16
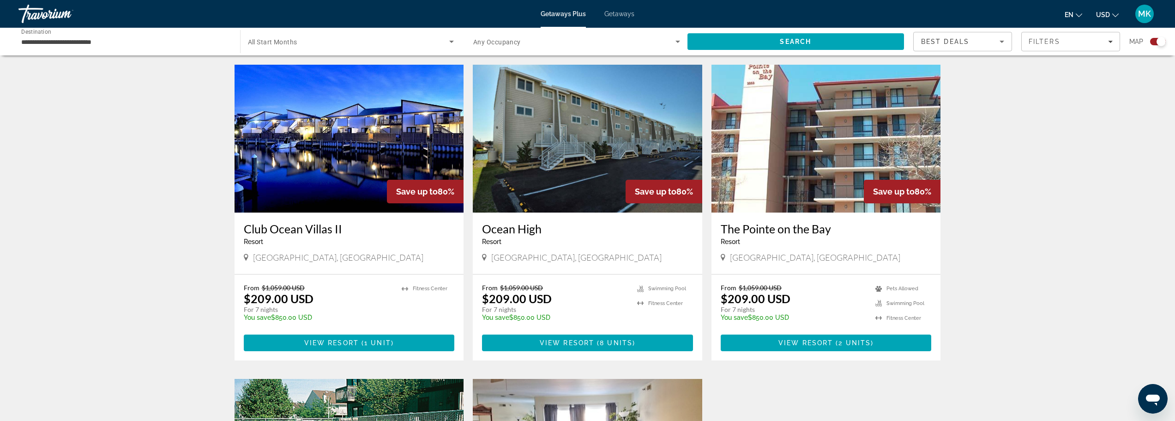
scroll to position [312, 0]
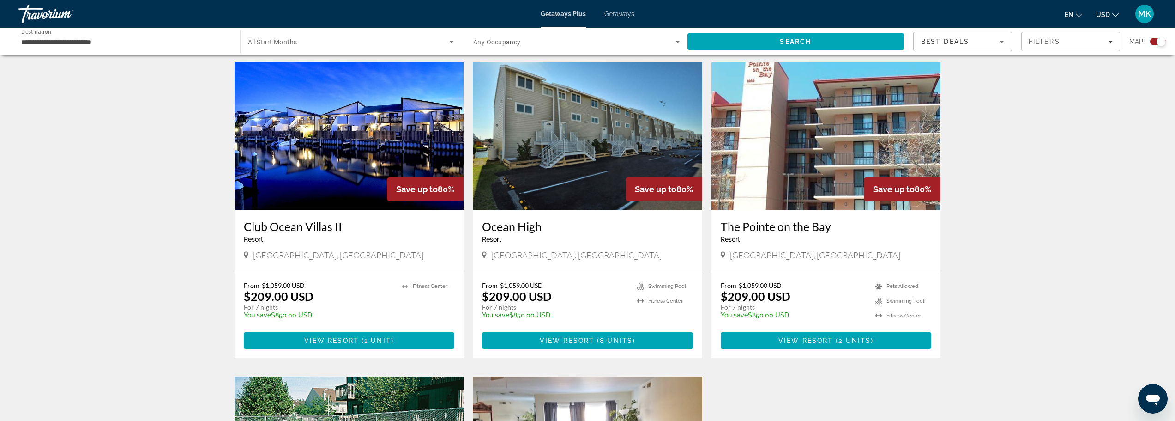
click at [334, 157] on img "Main content" at bounding box center [349, 136] width 229 height 148
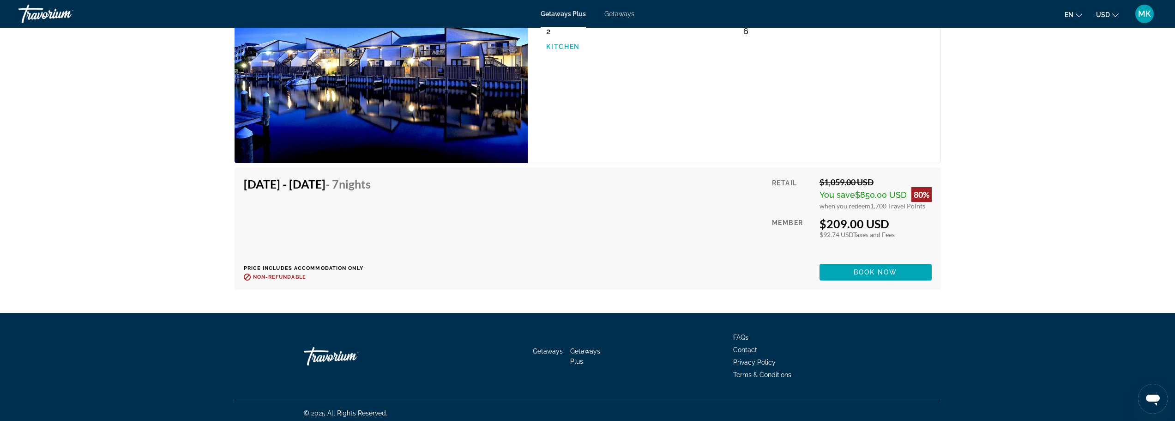
scroll to position [1522, 0]
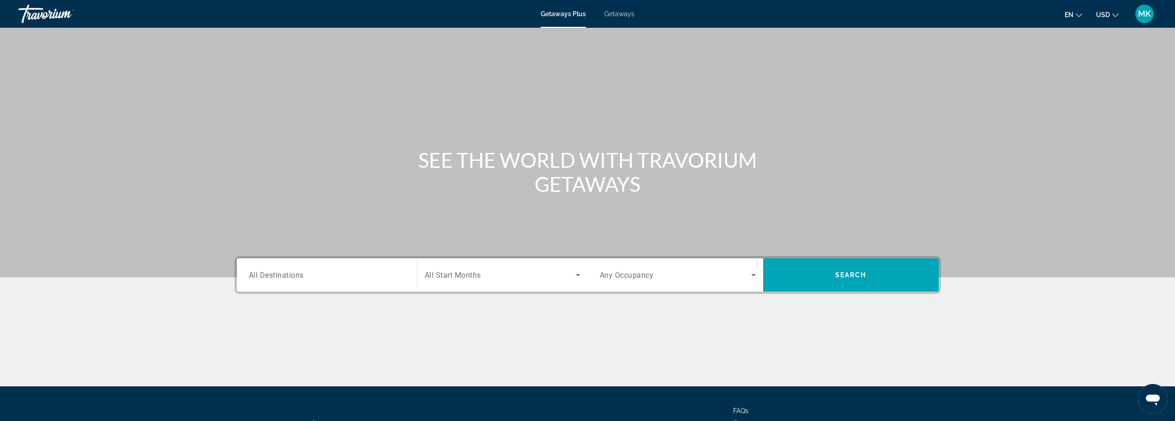
click at [612, 11] on span "Getaways" at bounding box center [619, 13] width 30 height 7
click at [553, 15] on span "Getaways Plus" at bounding box center [563, 13] width 45 height 7
